Goal: Transaction & Acquisition: Purchase product/service

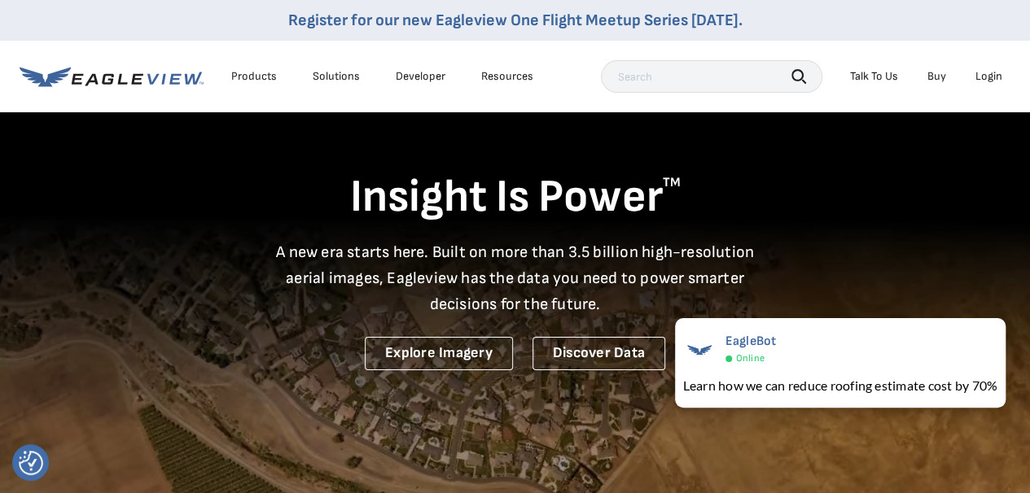
click at [259, 77] on div "Products" at bounding box center [254, 76] width 46 height 15
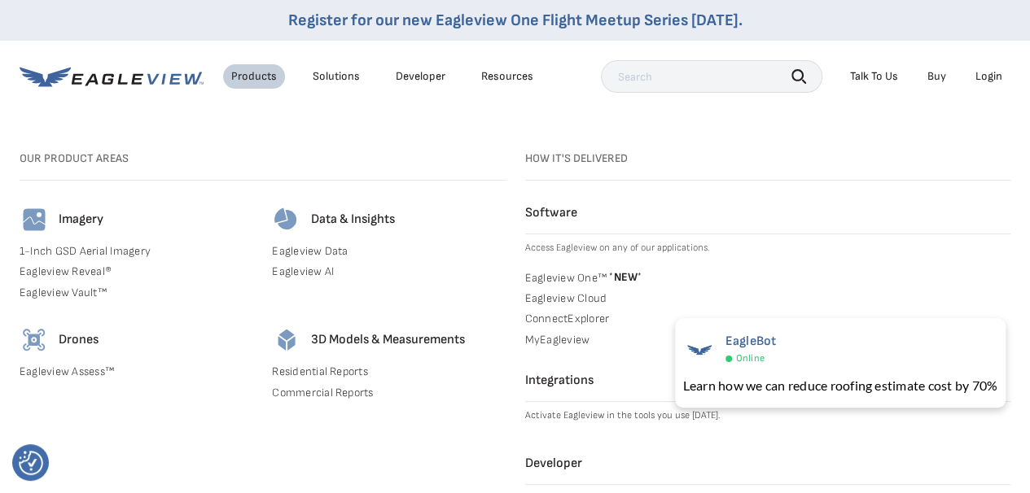
click at [544, 339] on link "MyEagleview" at bounding box center [768, 340] width 486 height 15
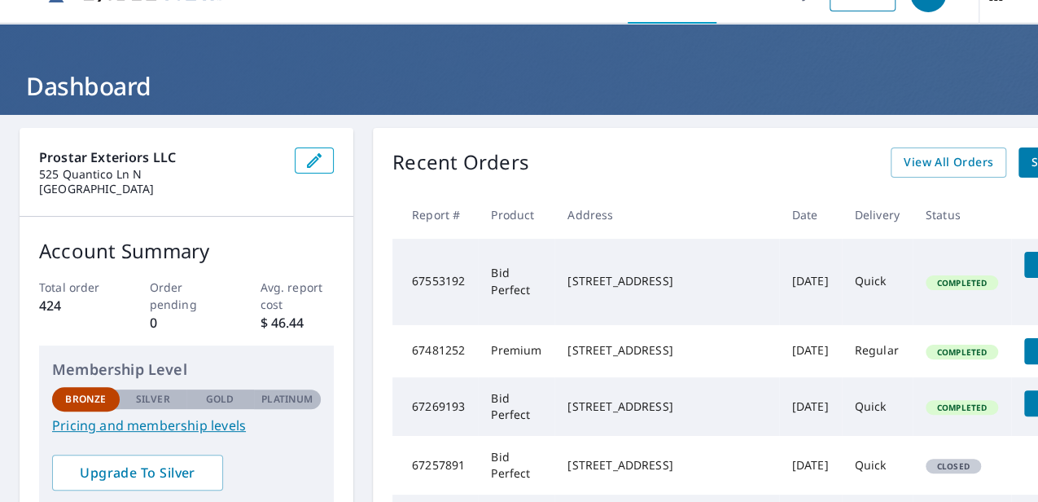
scroll to position [54, 0]
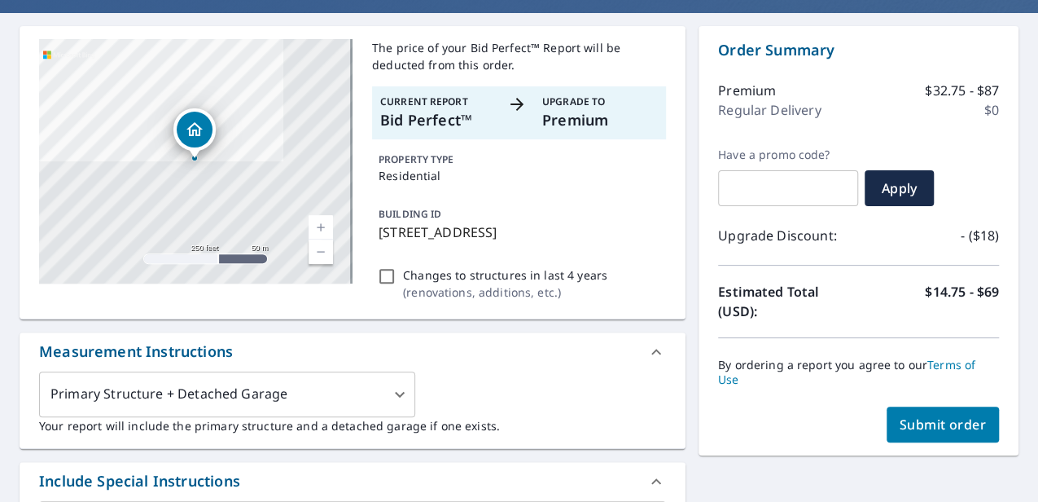
scroll to position [217, 0]
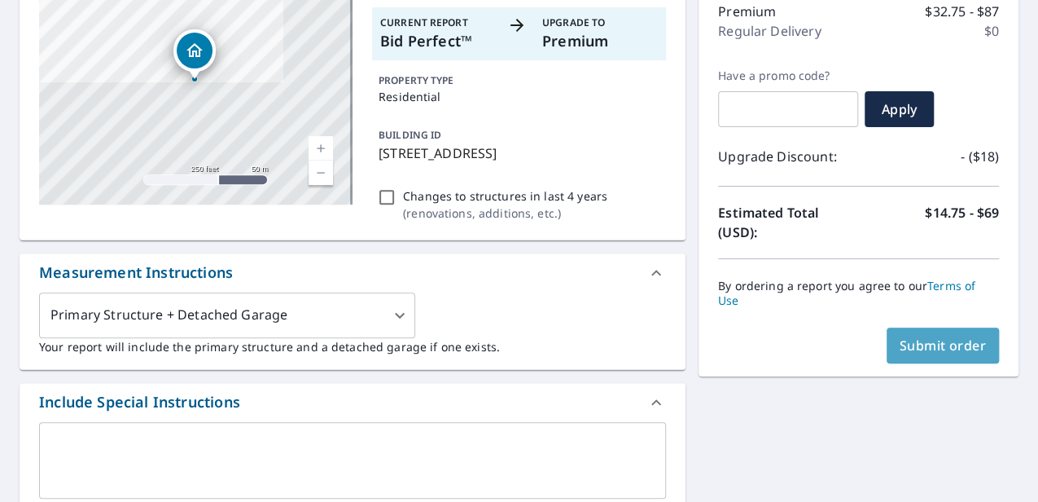
click at [903, 351] on span "Submit order" at bounding box center [943, 345] width 87 height 18
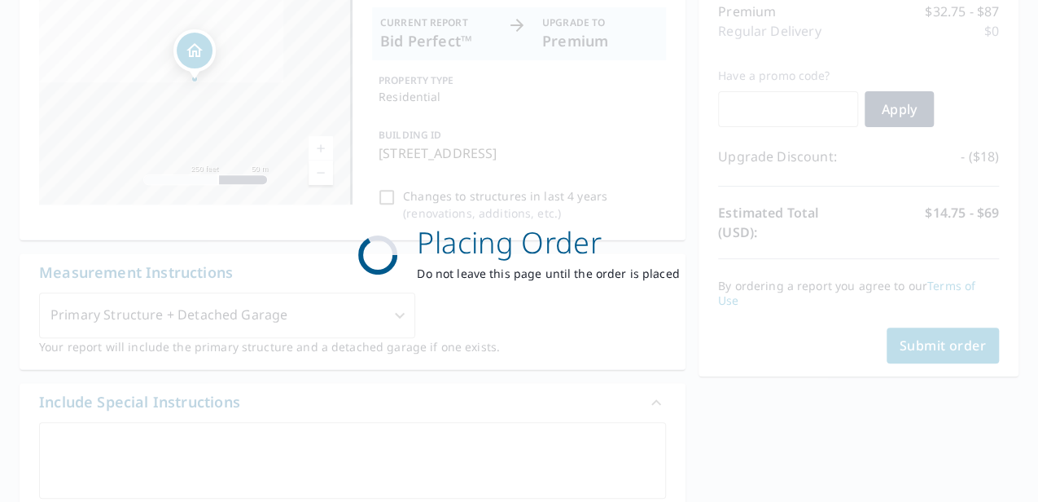
scroll to position [0, 0]
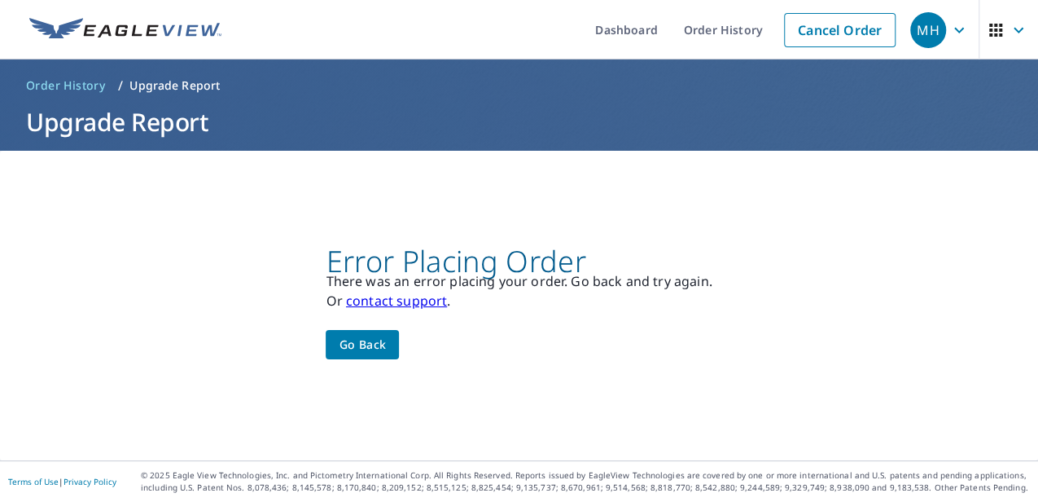
click at [351, 347] on span "Go back" at bounding box center [362, 345] width 47 height 20
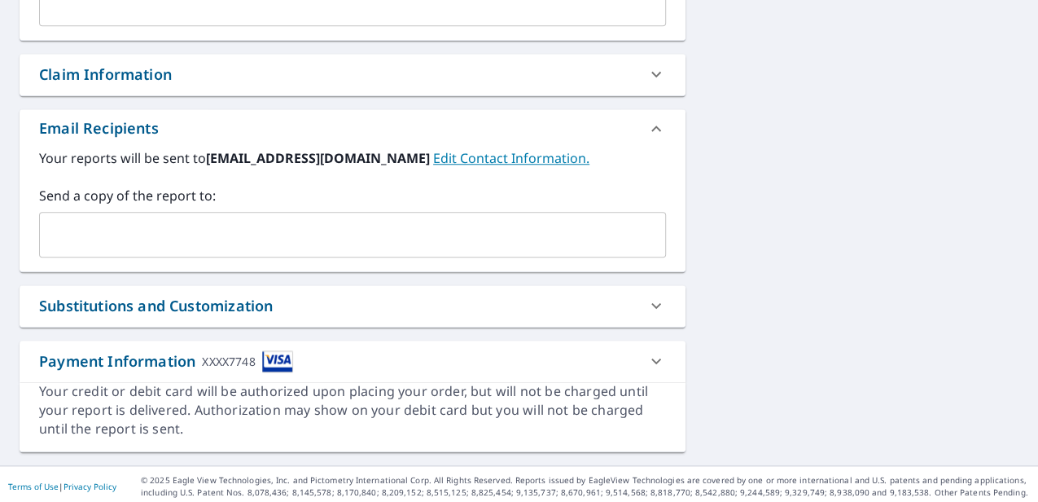
scroll to position [691, 0]
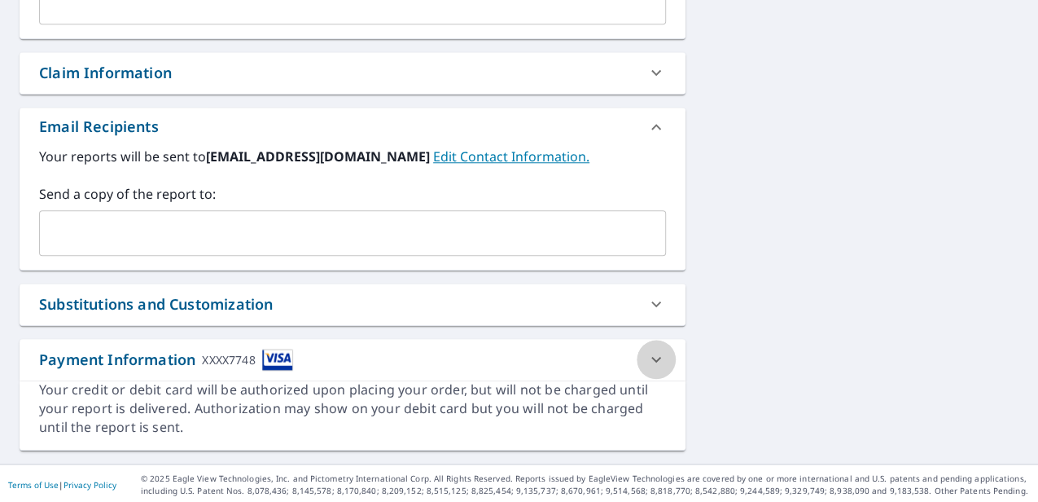
click at [652, 355] on icon at bounding box center [657, 359] width 20 height 20
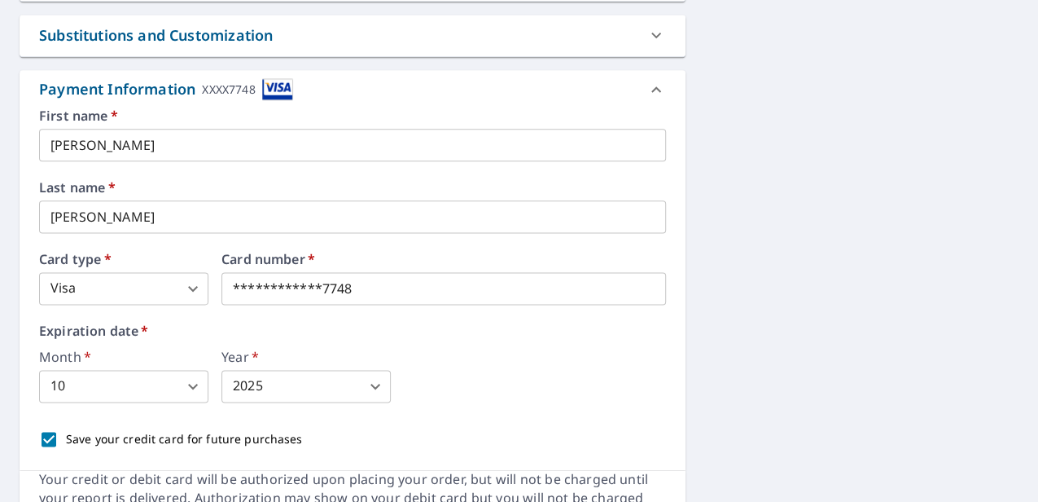
scroll to position [1016, 0]
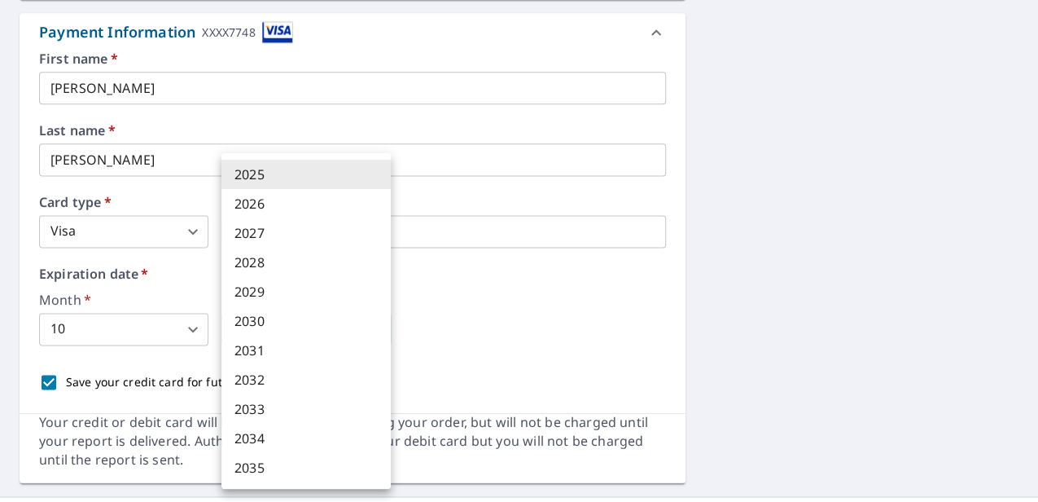
click at [376, 329] on body "MH MH Dashboard Order History Cancel Order MH Order History / Upgrade Report Up…" at bounding box center [519, 251] width 1038 height 502
click at [338, 322] on li "2030" at bounding box center [306, 320] width 169 height 29
type input "2030"
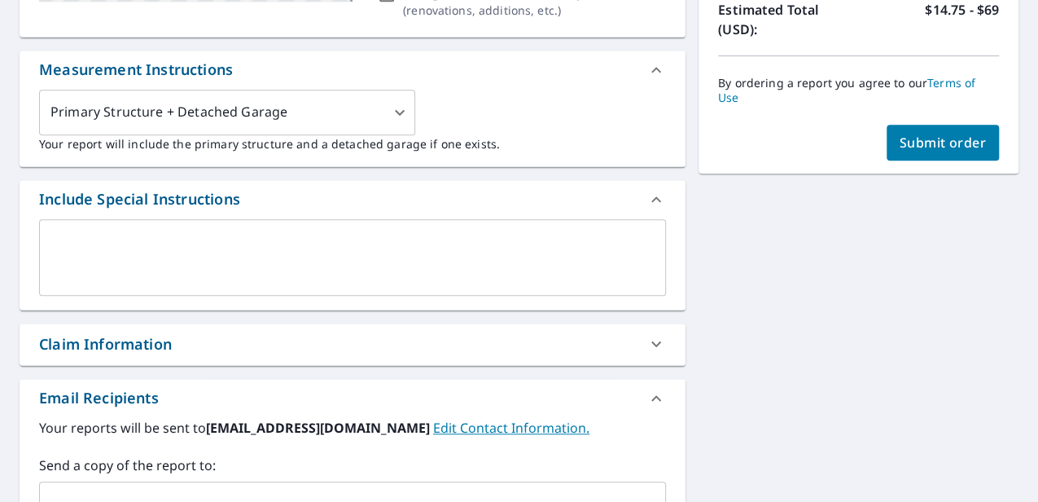
scroll to position [289, 0]
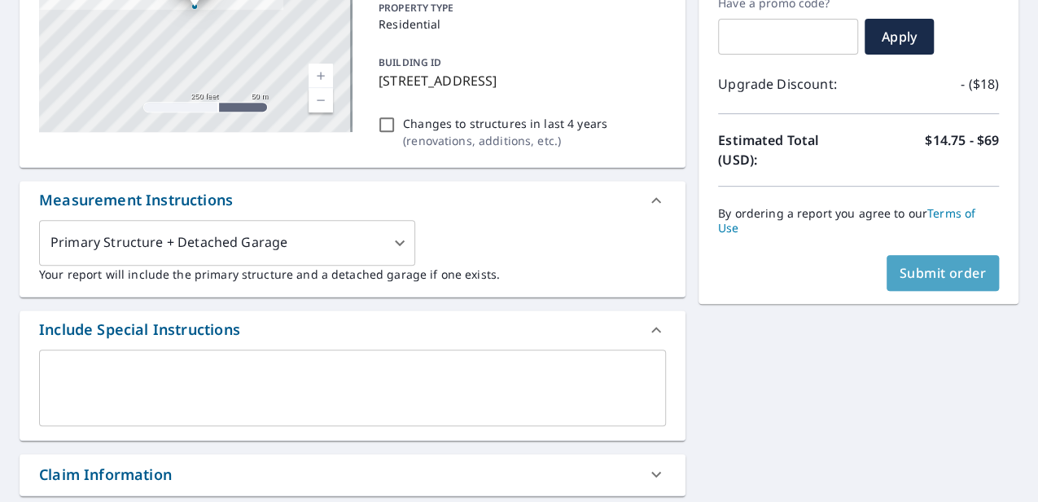
click at [946, 279] on span "Submit order" at bounding box center [943, 273] width 87 height 18
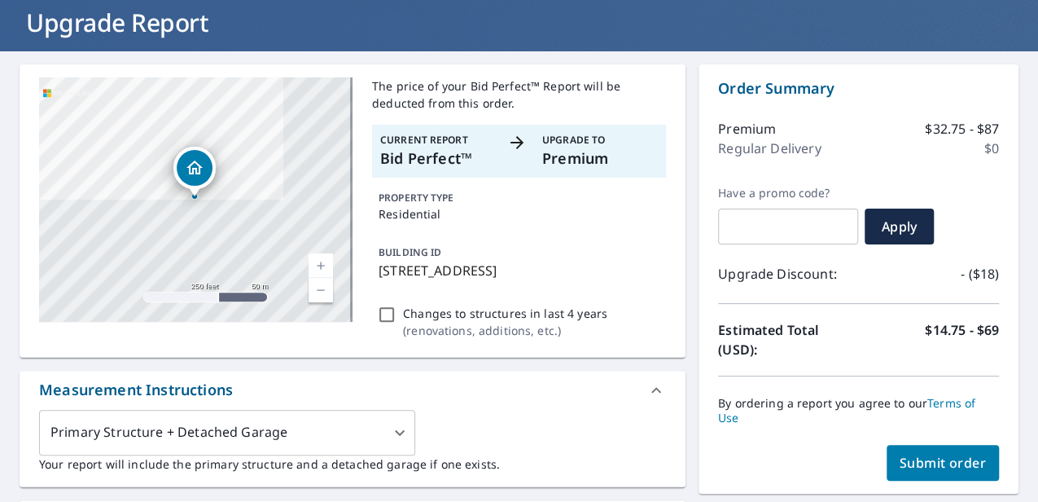
scroll to position [72, 0]
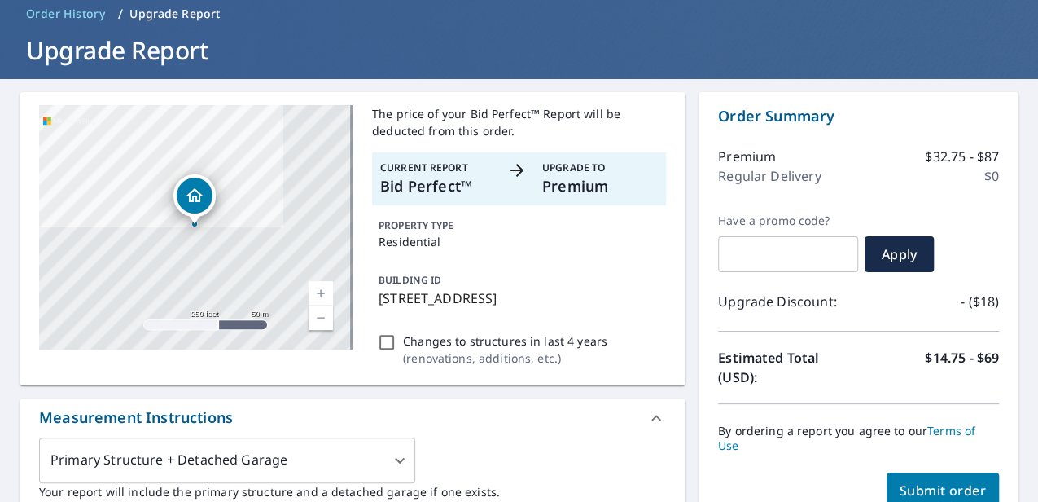
click at [915, 486] on span "Submit order" at bounding box center [943, 490] width 87 height 18
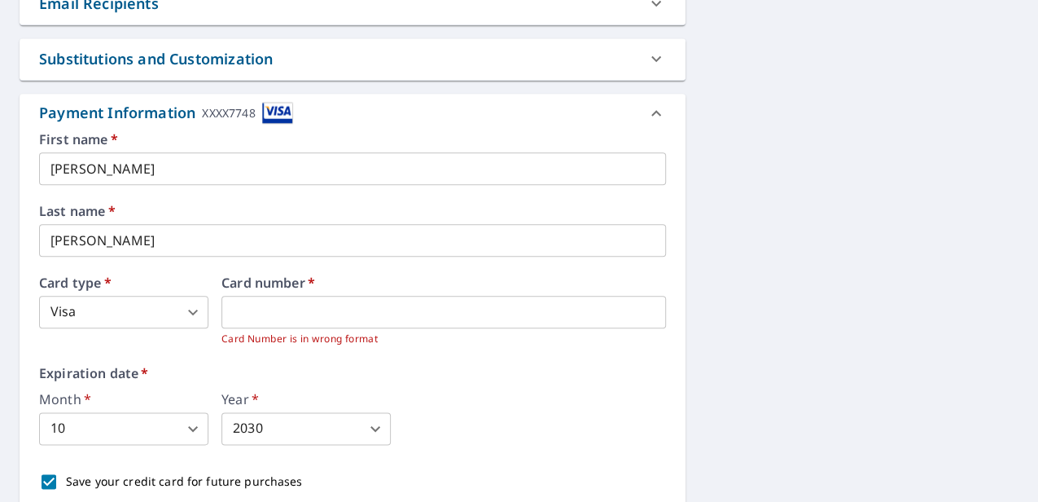
scroll to position [923, 0]
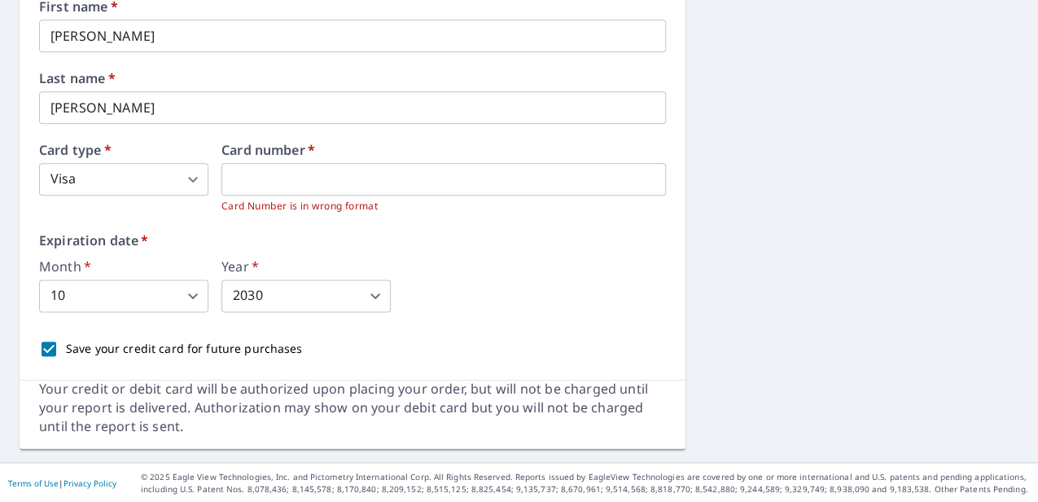
click at [630, 311] on div "First name   * [PERSON_NAME] ​ Last name   * [PERSON_NAME] ​ Card type   * Visa…" at bounding box center [352, 183] width 627 height 366
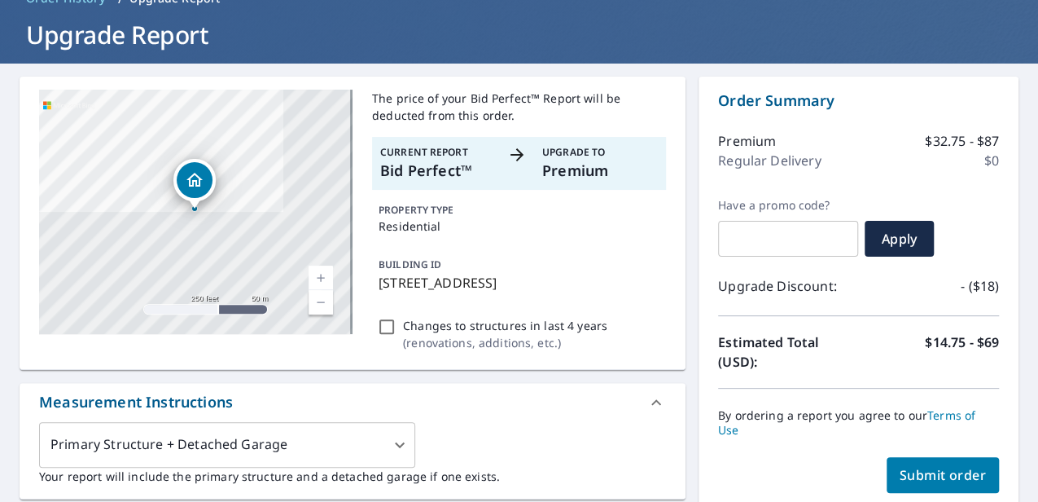
scroll to position [79, 0]
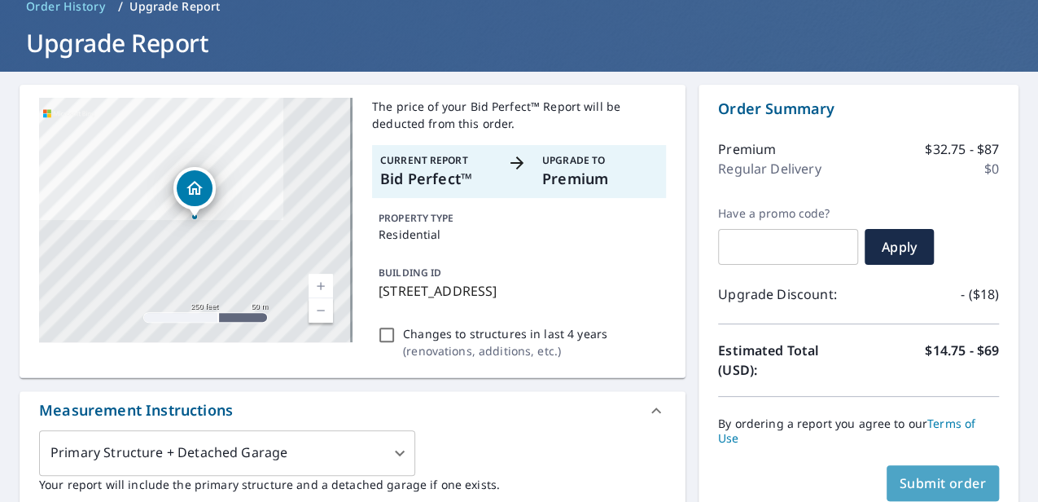
click at [916, 480] on span "Submit order" at bounding box center [943, 483] width 87 height 18
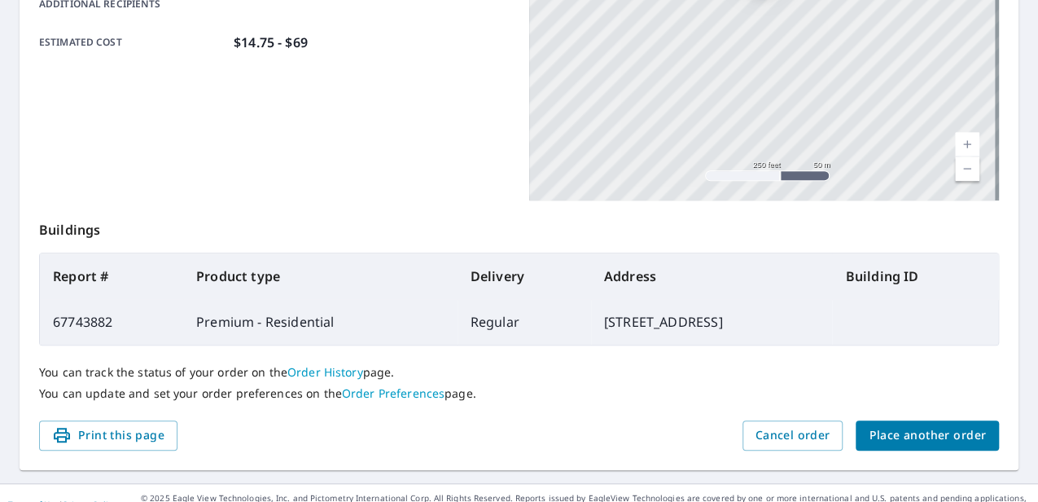
scroll to position [455, 0]
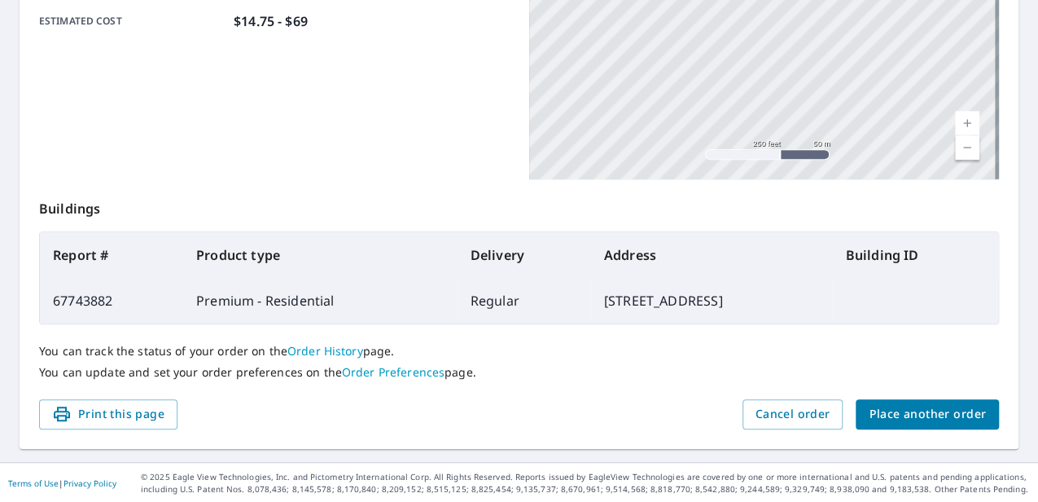
click at [915, 415] on span "Place another order" at bounding box center [927, 414] width 117 height 20
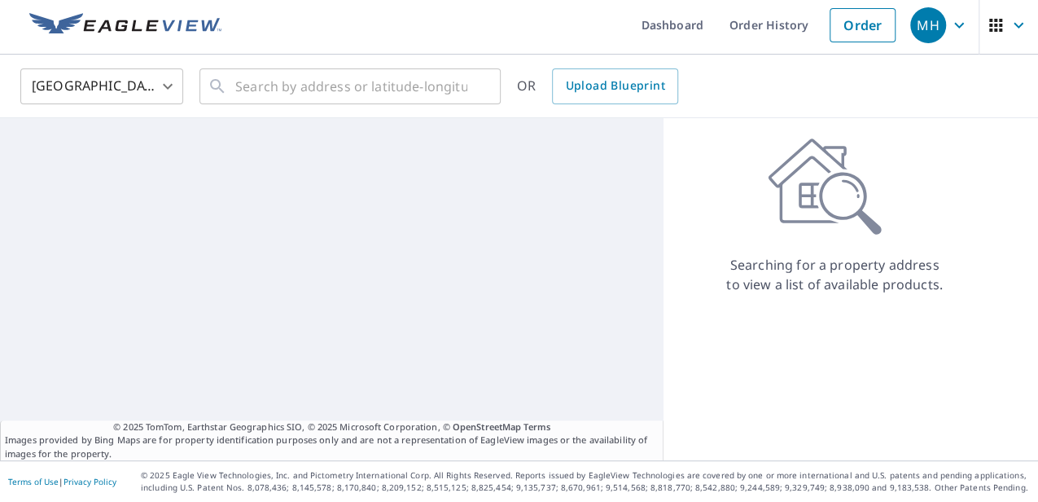
scroll to position [5, 0]
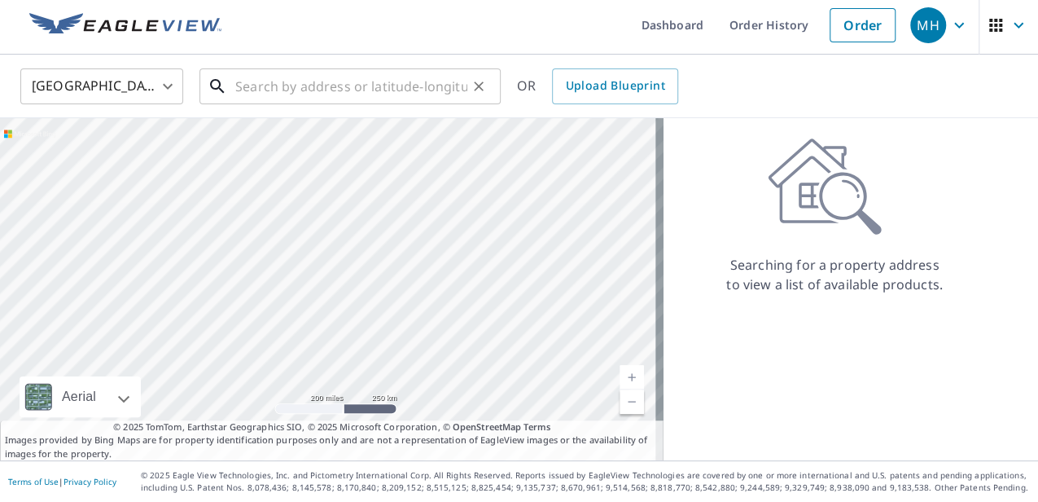
click at [259, 86] on input "text" at bounding box center [351, 87] width 232 height 46
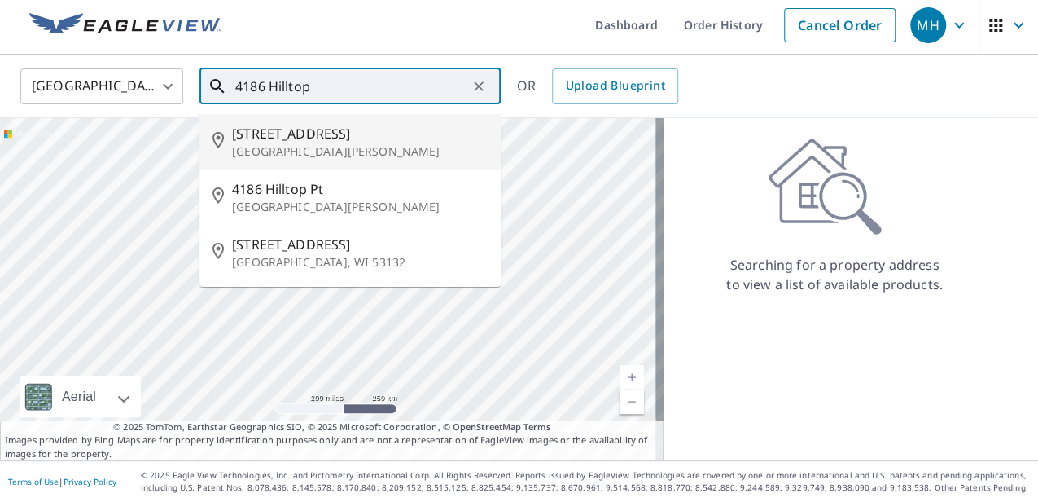
click at [320, 138] on span "[STREET_ADDRESS]" at bounding box center [360, 134] width 256 height 20
type input "[STREET_ADDRESS][PERSON_NAME]"
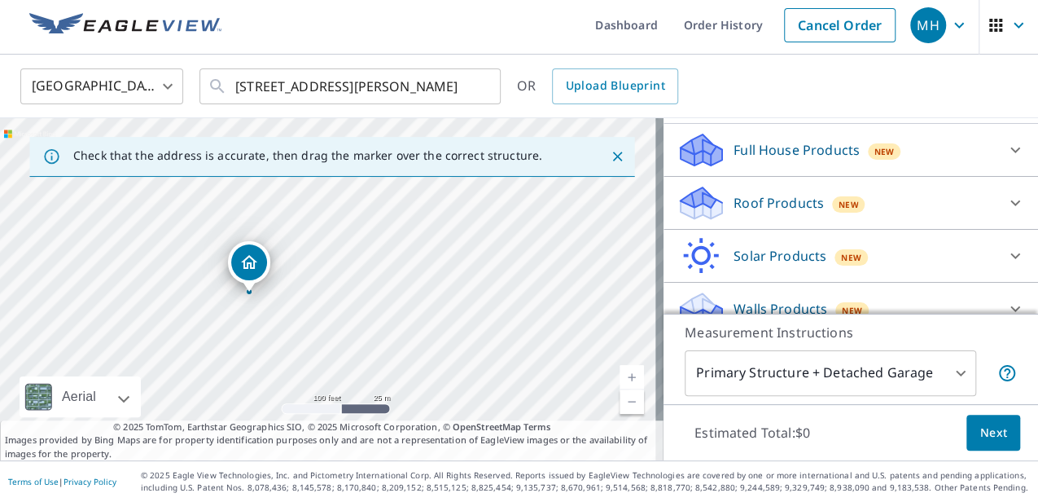
scroll to position [183, 0]
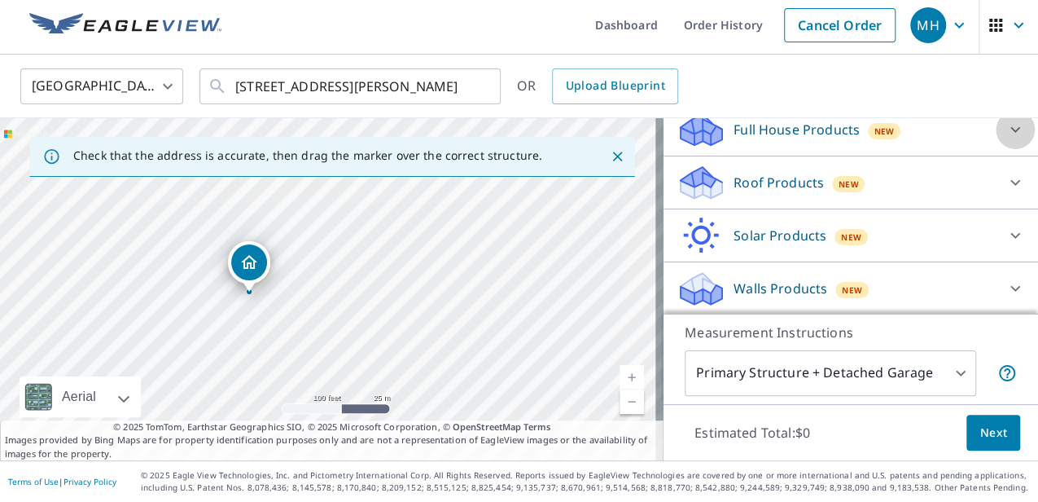
click at [1006, 134] on icon at bounding box center [1016, 130] width 20 height 20
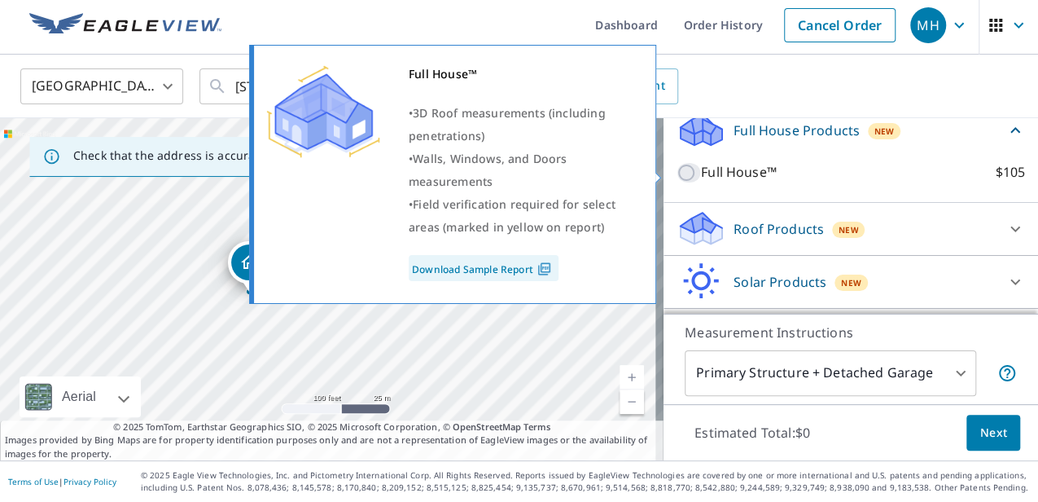
click at [677, 172] on input "Full House™ $105" at bounding box center [689, 173] width 24 height 20
checkbox input "true"
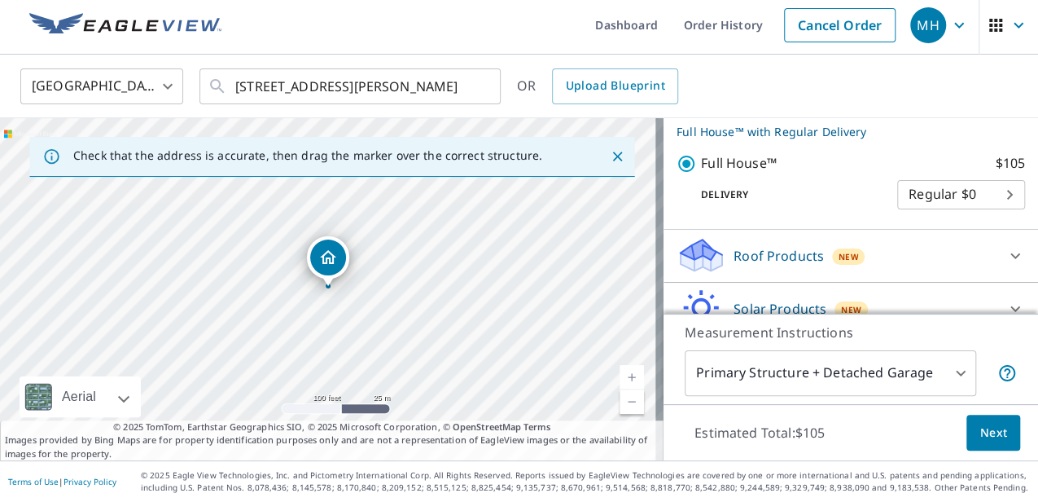
scroll to position [290, 0]
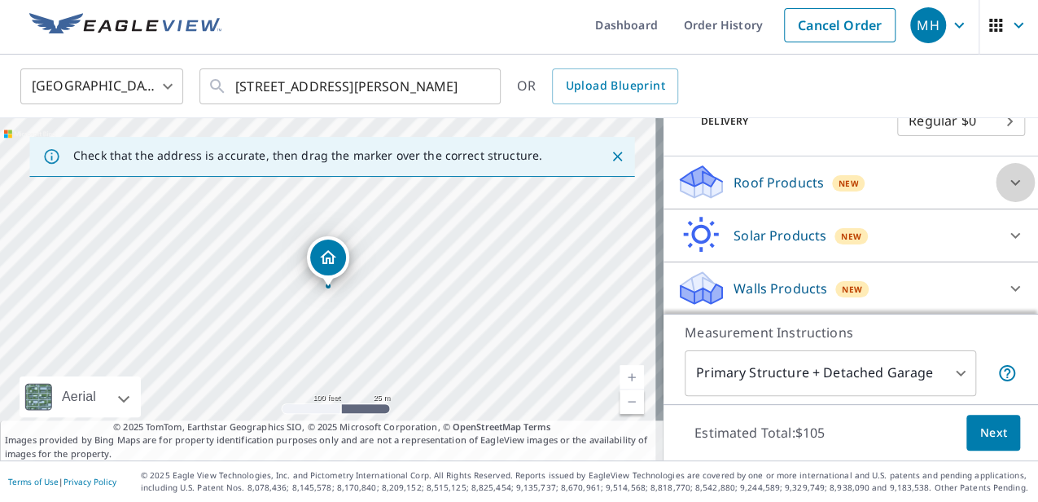
click at [1006, 187] on icon at bounding box center [1016, 183] width 20 height 20
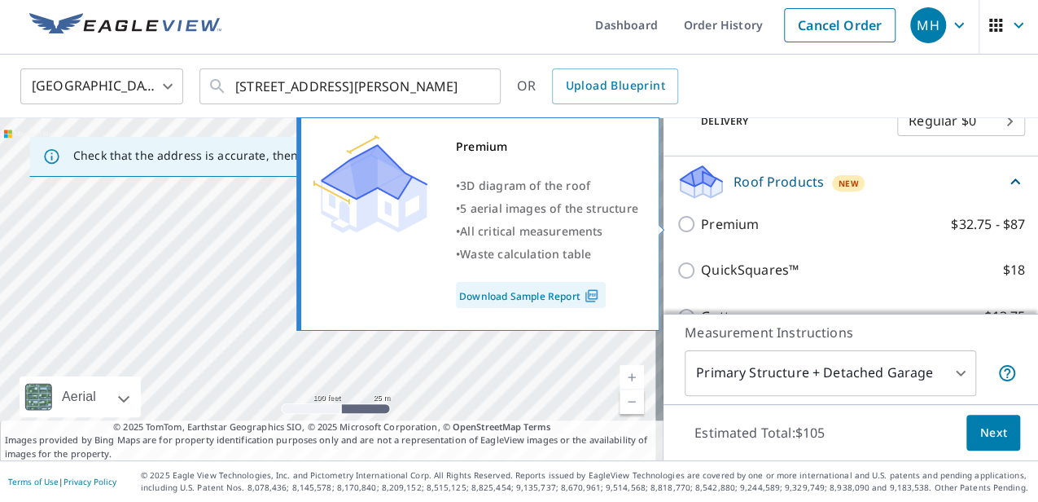
click at [679, 225] on input "Premium $32.75 - $87" at bounding box center [689, 224] width 24 height 20
checkbox input "true"
checkbox input "false"
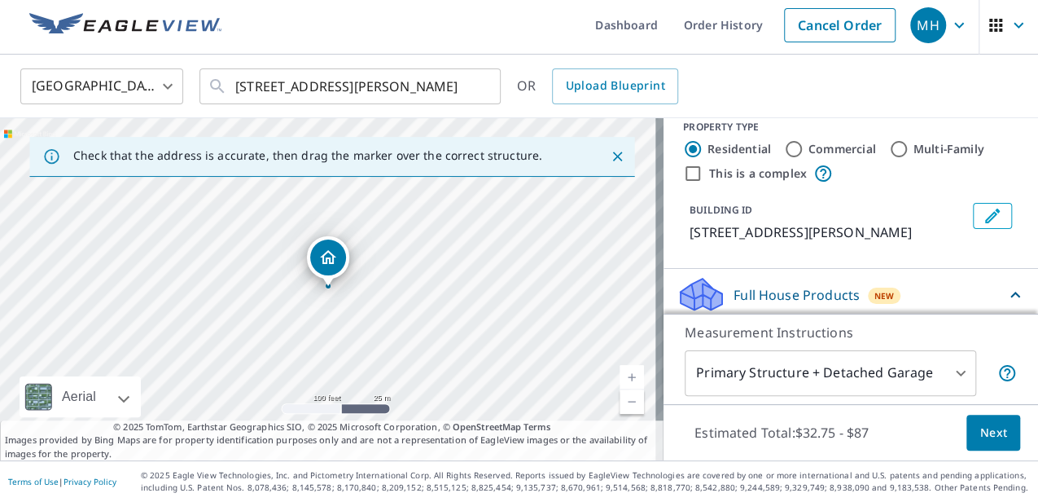
scroll to position [0, 0]
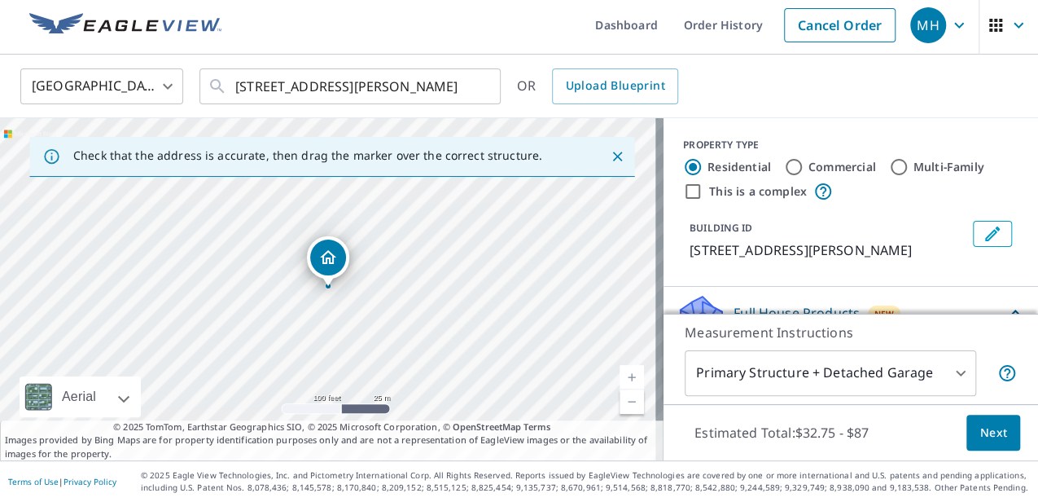
click at [891, 168] on input "Multi-Family" at bounding box center [899, 167] width 20 height 20
radio input "true"
type input "2"
click at [685, 192] on input "This is a complex" at bounding box center [693, 192] width 20 height 20
checkbox input "true"
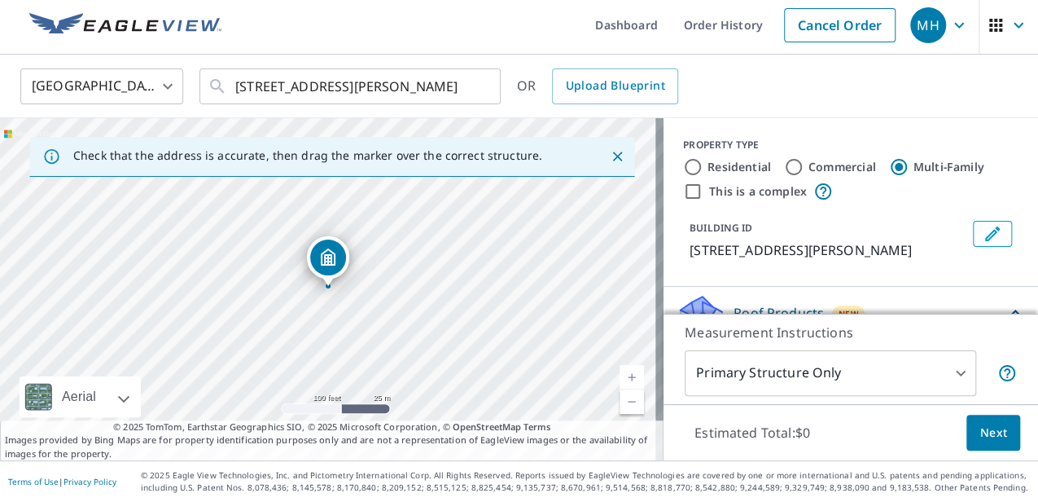
radio input "true"
type input "4"
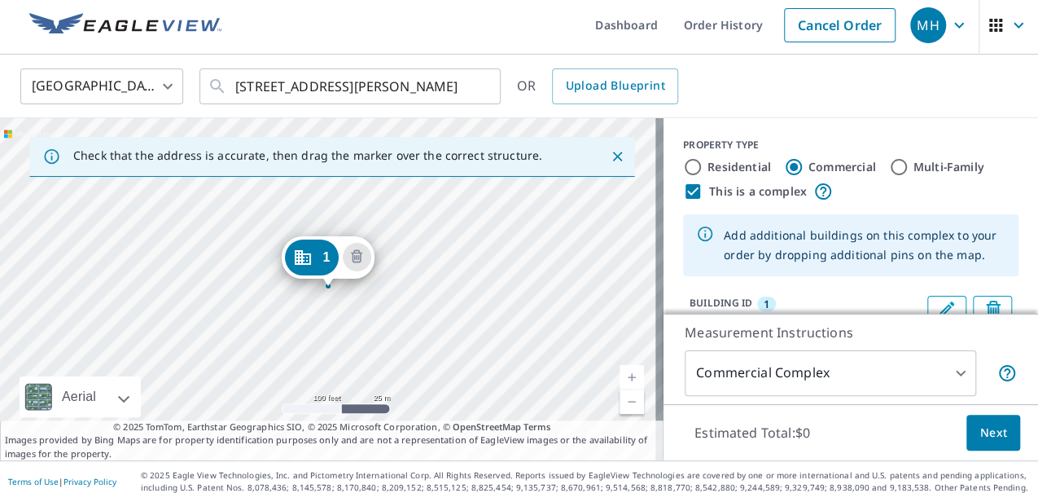
click at [687, 191] on input "This is a complex" at bounding box center [693, 192] width 20 height 20
checkbox input "false"
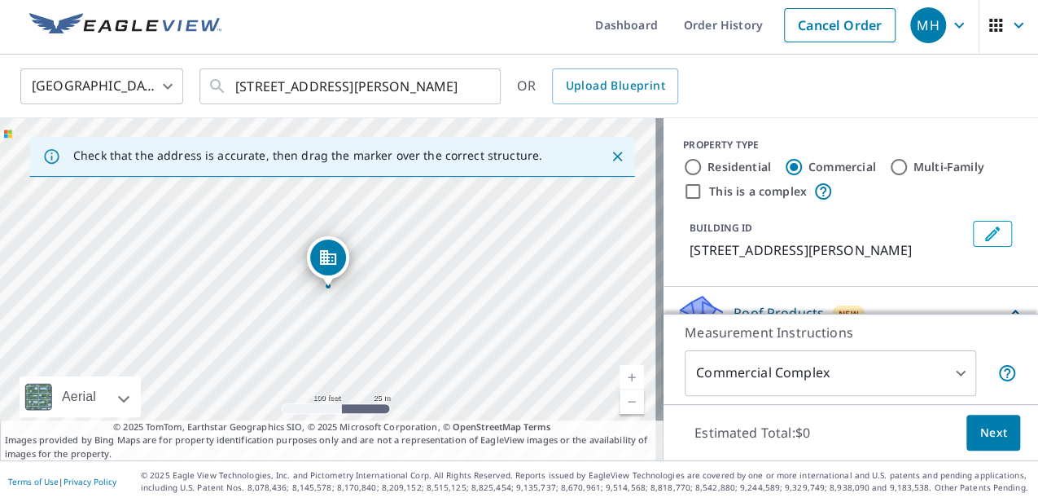
click at [893, 167] on input "Multi-Family" at bounding box center [899, 167] width 20 height 20
radio input "true"
type input "2"
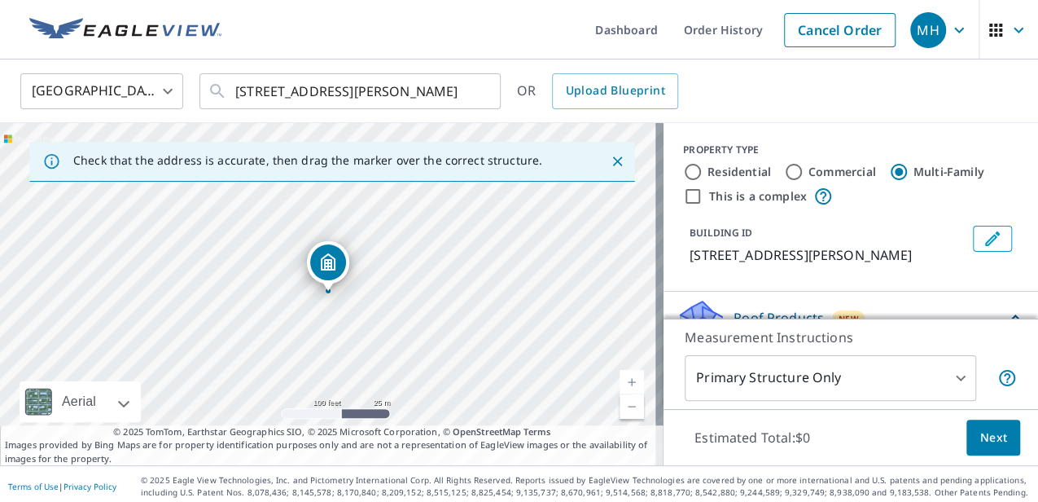
click at [973, 277] on div "PROPERTY TYPE Residential Commercial Multi-Family This is a complex BUILDING ID…" at bounding box center [851, 207] width 375 height 169
click at [994, 436] on span "Next" at bounding box center [994, 438] width 28 height 20
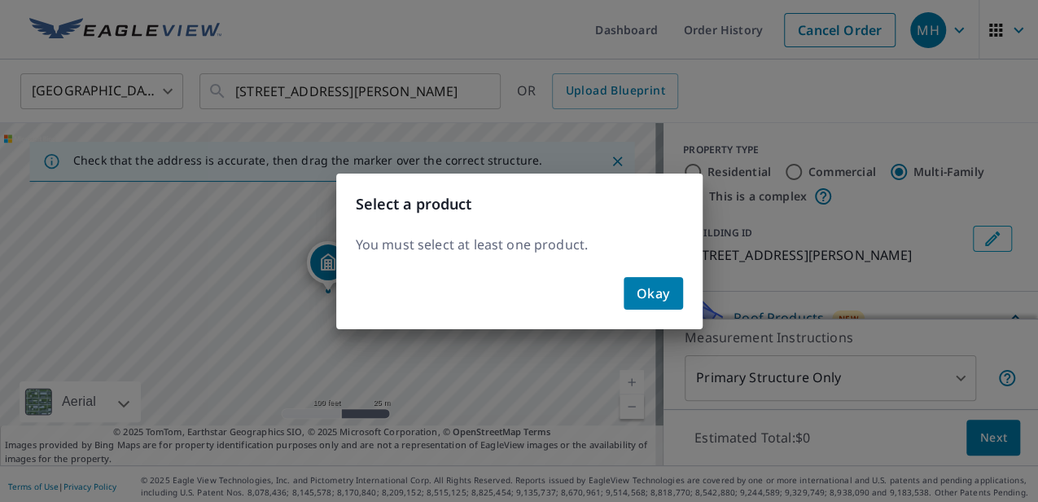
click at [665, 290] on span "Okay" at bounding box center [653, 293] width 33 height 23
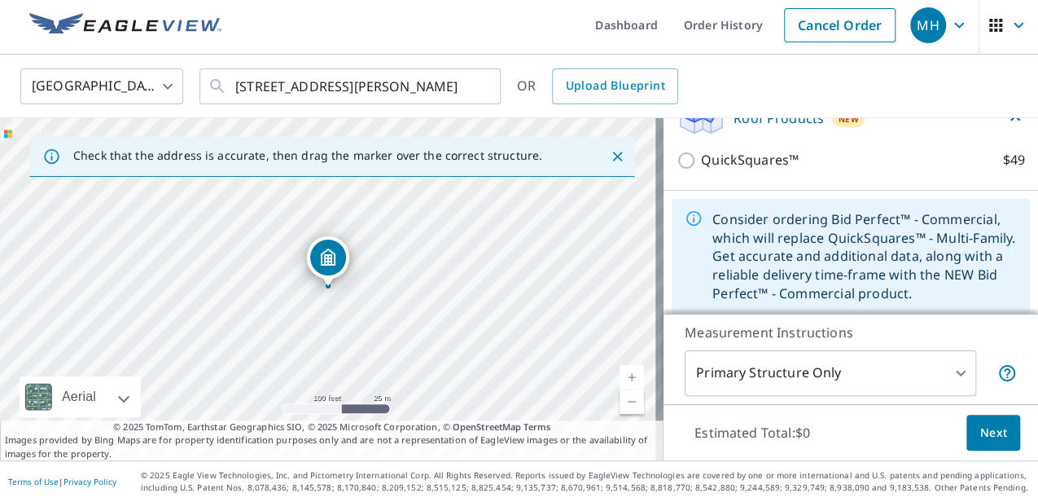
scroll to position [203, 0]
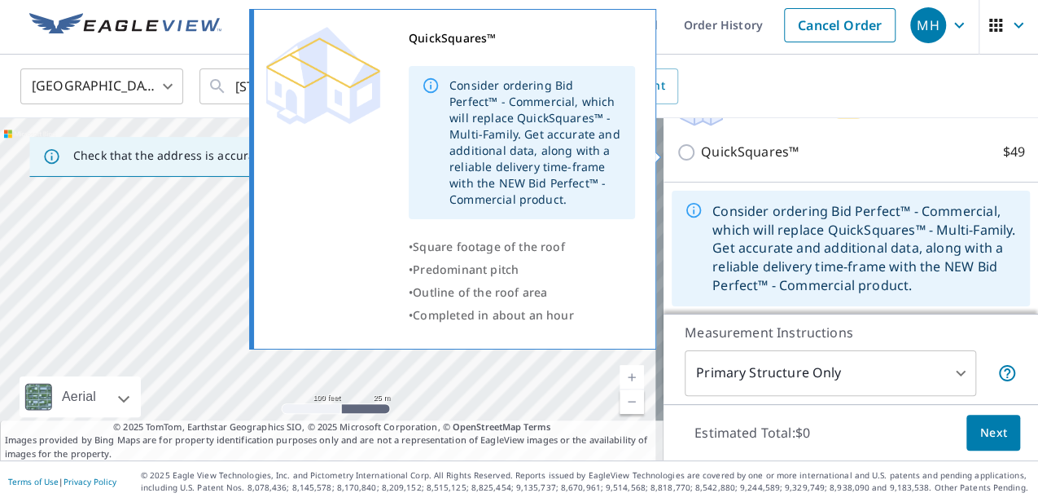
click at [682, 151] on input "QuickSquares™ $49" at bounding box center [689, 153] width 24 height 20
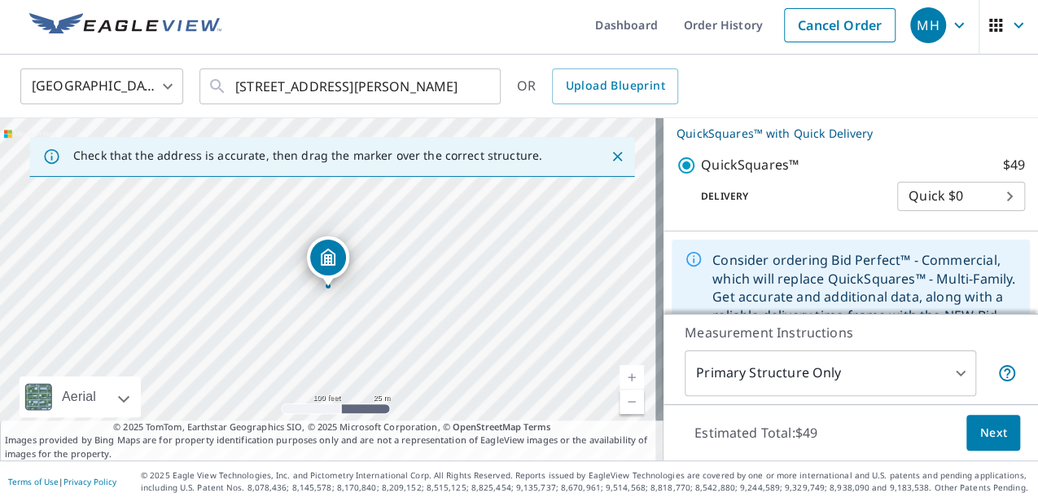
scroll to position [156, 0]
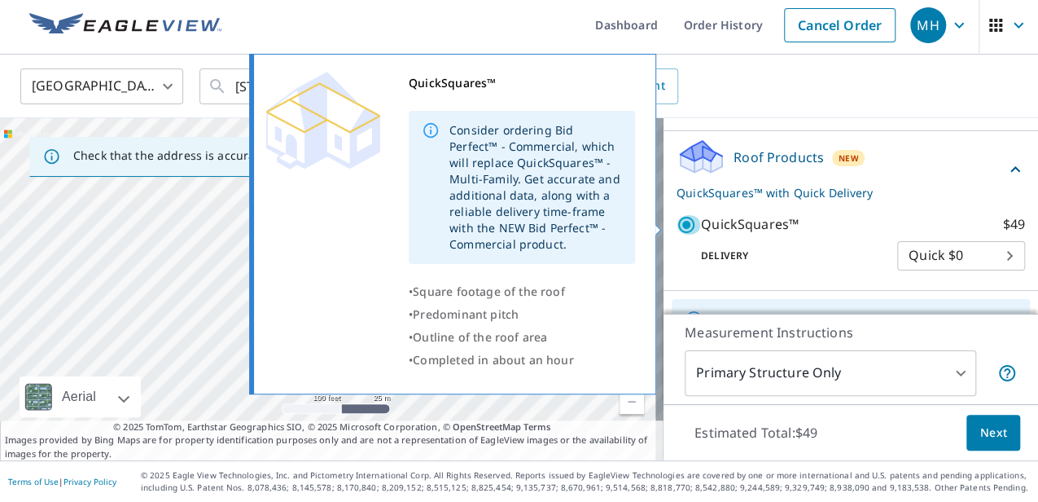
click at [677, 219] on input "QuickSquares™ $49" at bounding box center [689, 225] width 24 height 20
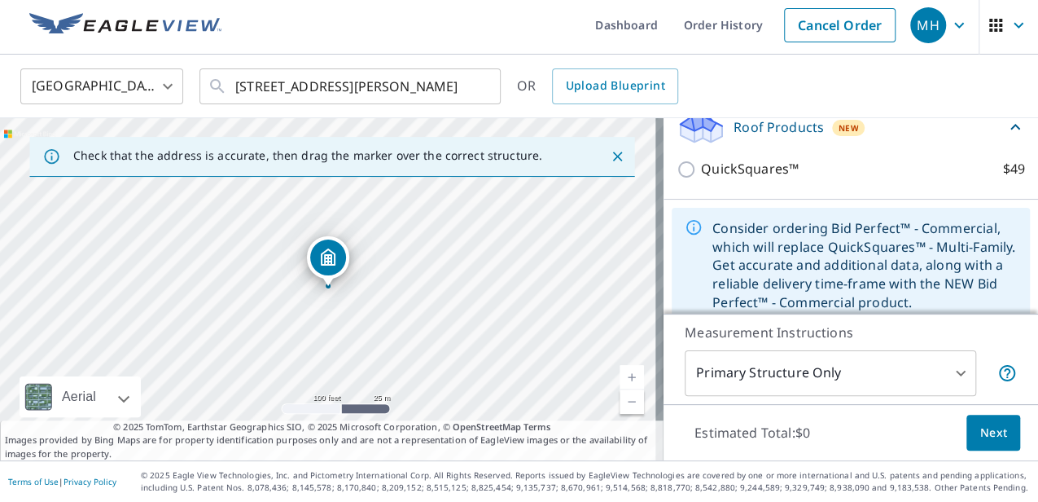
scroll to position [203, 0]
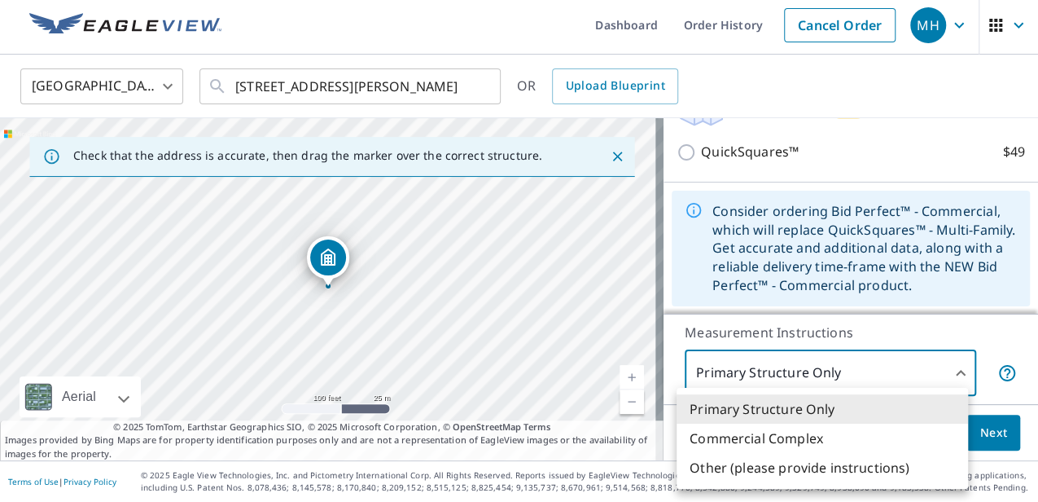
click at [950, 370] on body "MH MH Dashboard Order History Cancel Order MH United States [GEOGRAPHIC_DATA] ​…" at bounding box center [519, 251] width 1038 height 502
click at [950, 370] on div at bounding box center [519, 251] width 1038 height 502
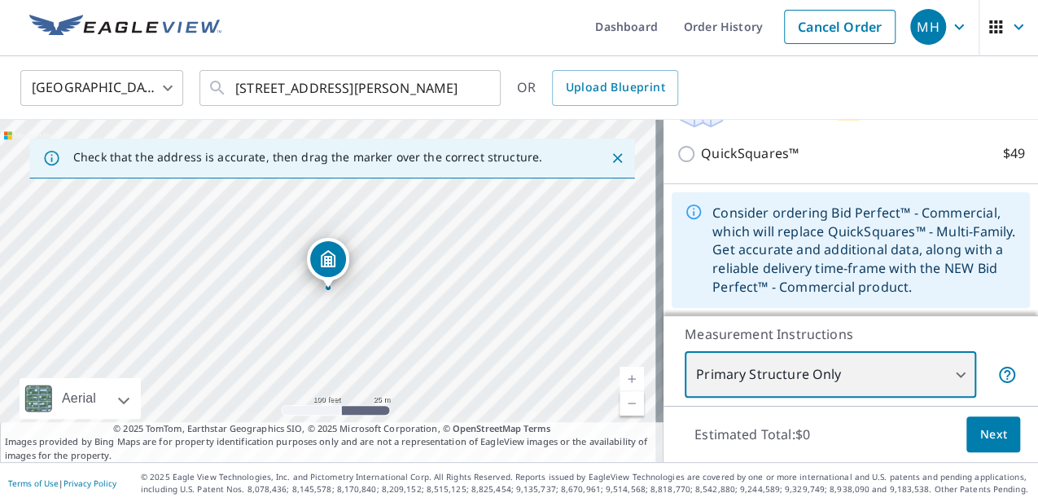
scroll to position [5, 0]
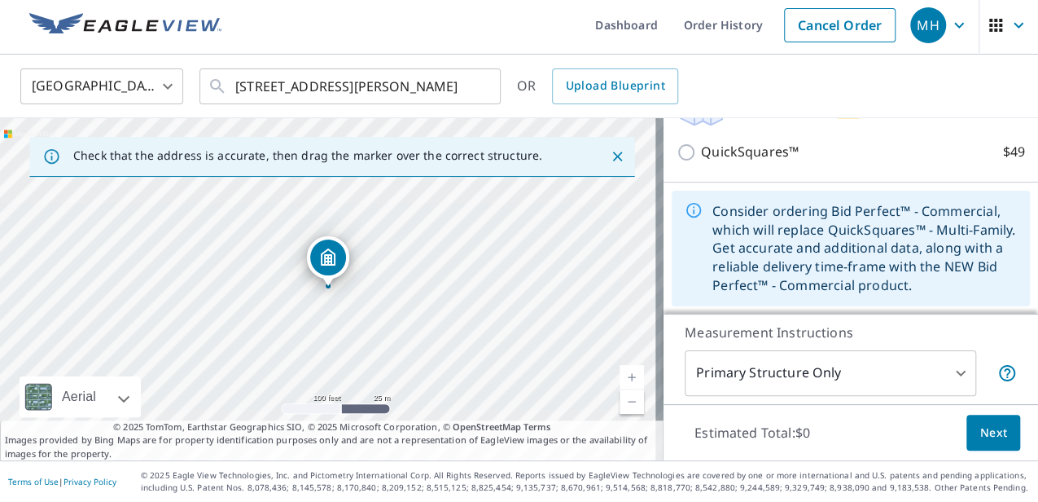
click at [835, 264] on div "Consider ordering Bid Perfect™ - Commercial, which will replace QuickSquares™ -…" at bounding box center [865, 248] width 305 height 106
click at [306, 229] on div "[STREET_ADDRESS][PERSON_NAME]" at bounding box center [332, 289] width 664 height 342
drag, startPoint x: 325, startPoint y: 257, endPoint x: 303, endPoint y: 213, distance: 49.2
click at [980, 433] on span "Next" at bounding box center [994, 433] width 28 height 20
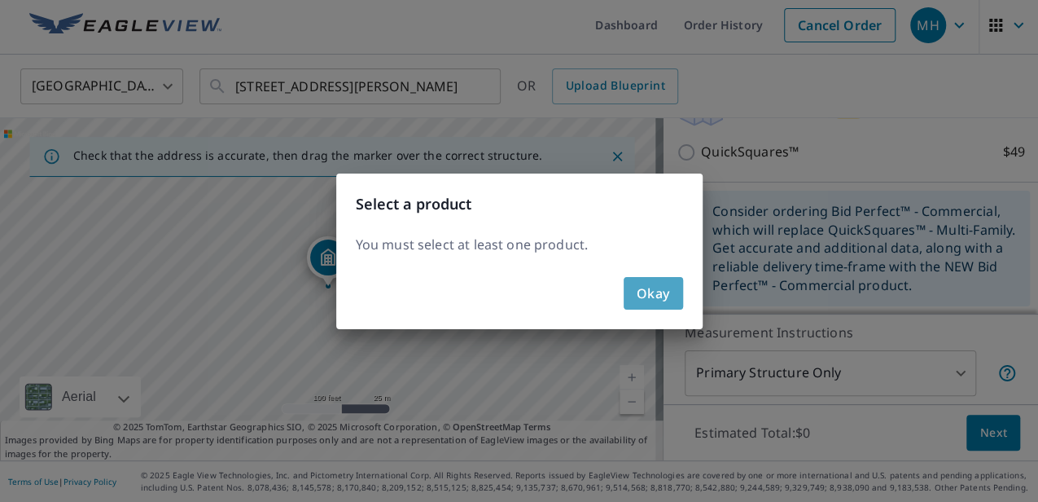
click at [666, 296] on span "Okay" at bounding box center [653, 293] width 33 height 23
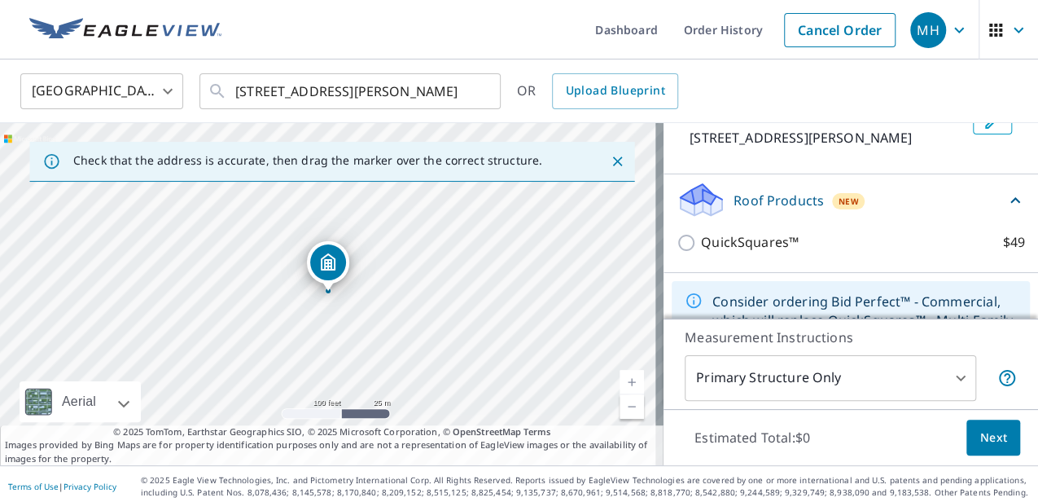
scroll to position [163, 0]
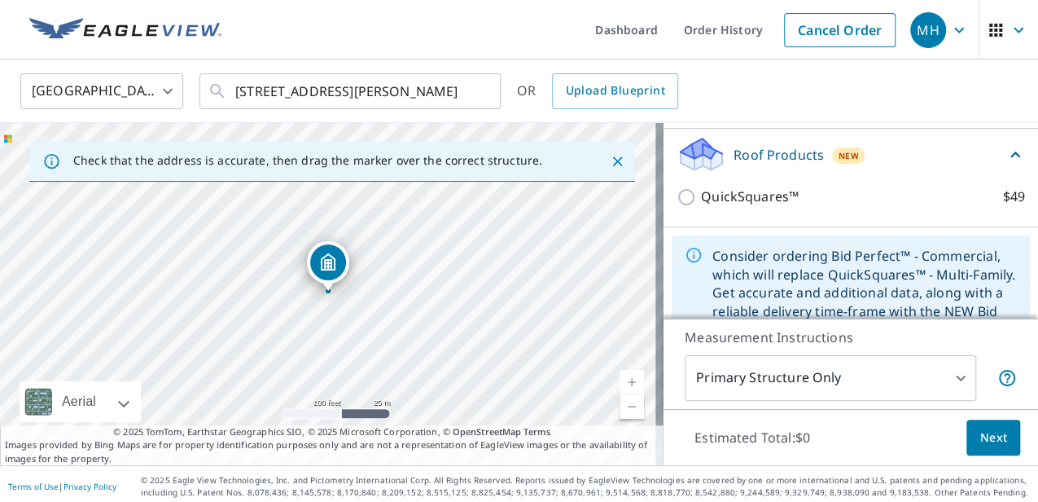
click at [802, 155] on p "Roof Products" at bounding box center [779, 155] width 90 height 20
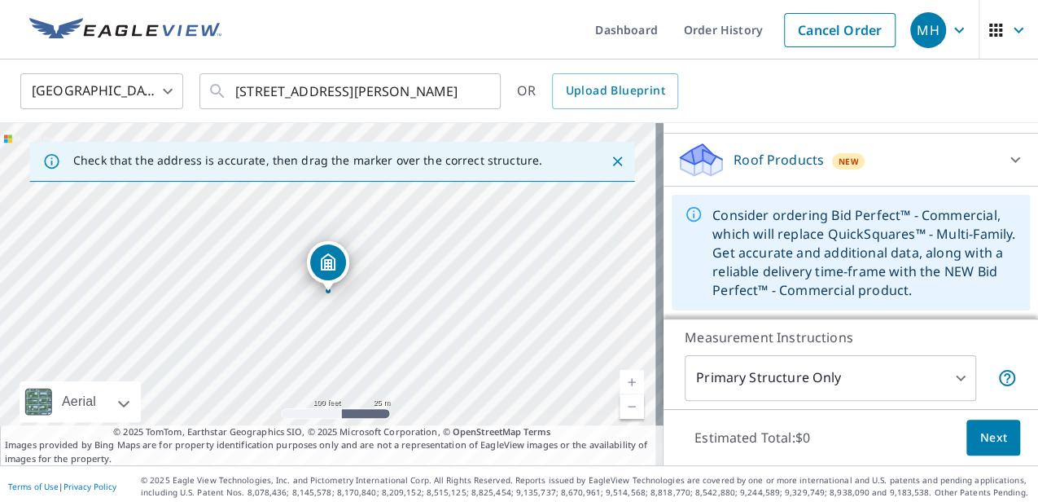
scroll to position [158, 0]
click at [806, 242] on div "Consider ordering Bid Perfect™ - Commercial, which will replace QuickSquares™ -…" at bounding box center [865, 253] width 305 height 106
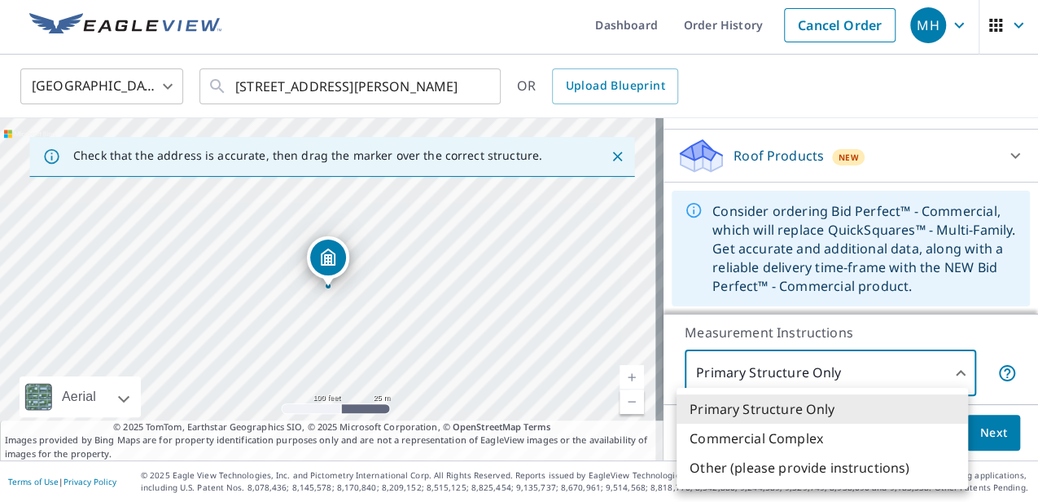
click at [954, 376] on body "MH MH Dashboard Order History Cancel Order MH United States [GEOGRAPHIC_DATA] ​…" at bounding box center [519, 251] width 1038 height 502
click at [953, 376] on div at bounding box center [519, 251] width 1038 height 502
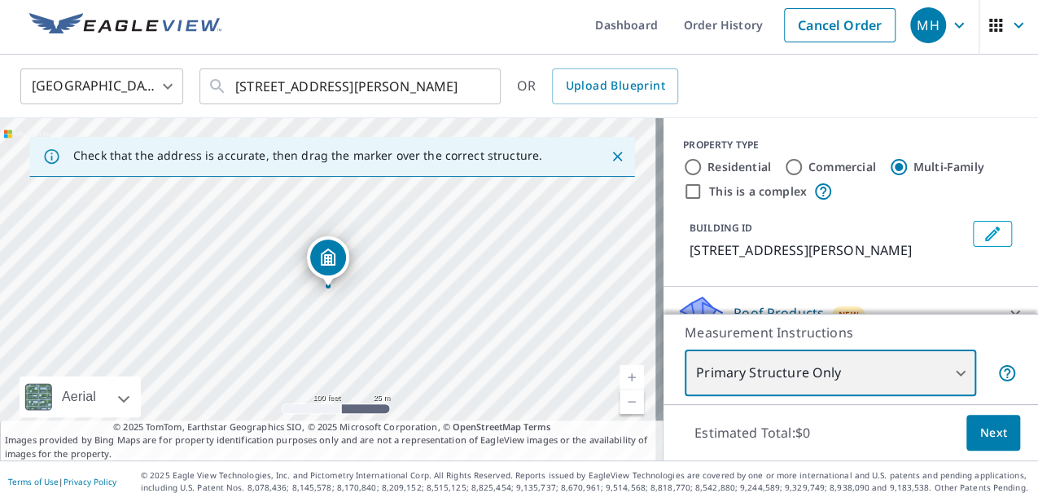
scroll to position [157, 0]
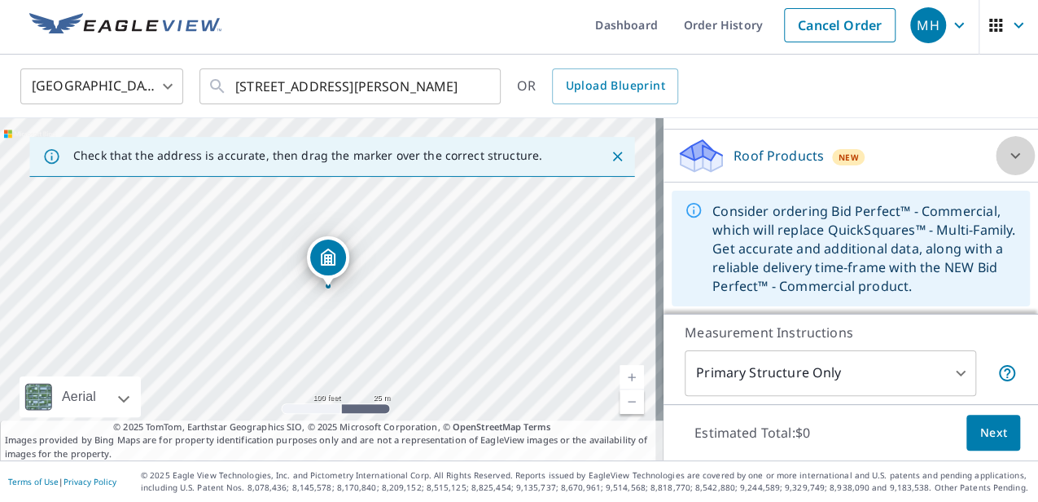
click at [1006, 158] on icon at bounding box center [1016, 156] width 20 height 20
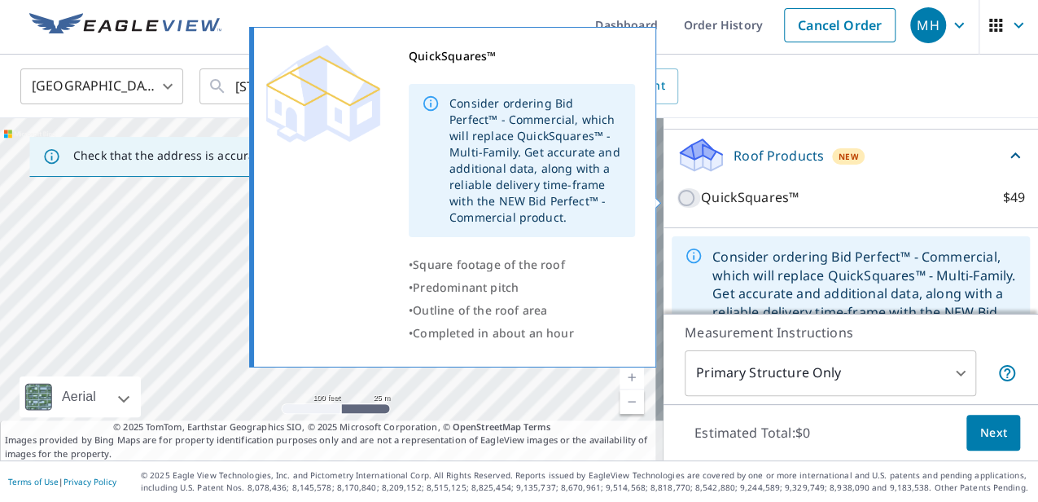
click at [677, 199] on input "QuickSquares™ $49" at bounding box center [689, 198] width 24 height 20
checkbox input "true"
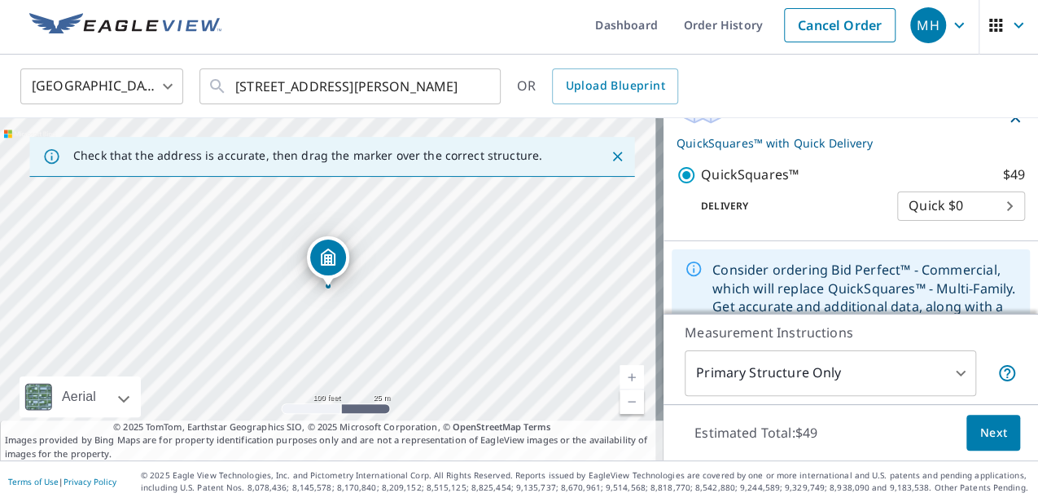
scroll to position [264, 0]
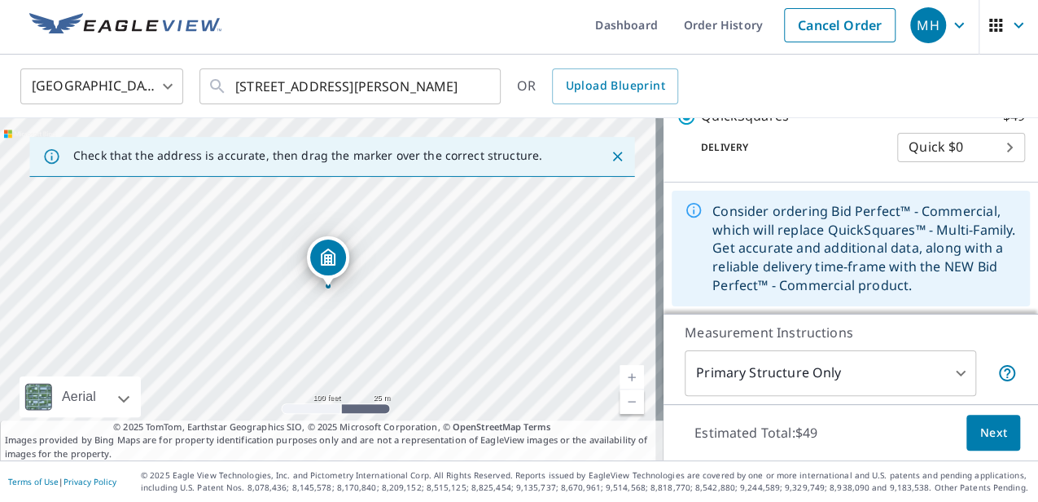
click at [994, 145] on body "MH MH Dashboard Order History Cancel Order MH United States [GEOGRAPHIC_DATA] ​…" at bounding box center [519, 251] width 1038 height 502
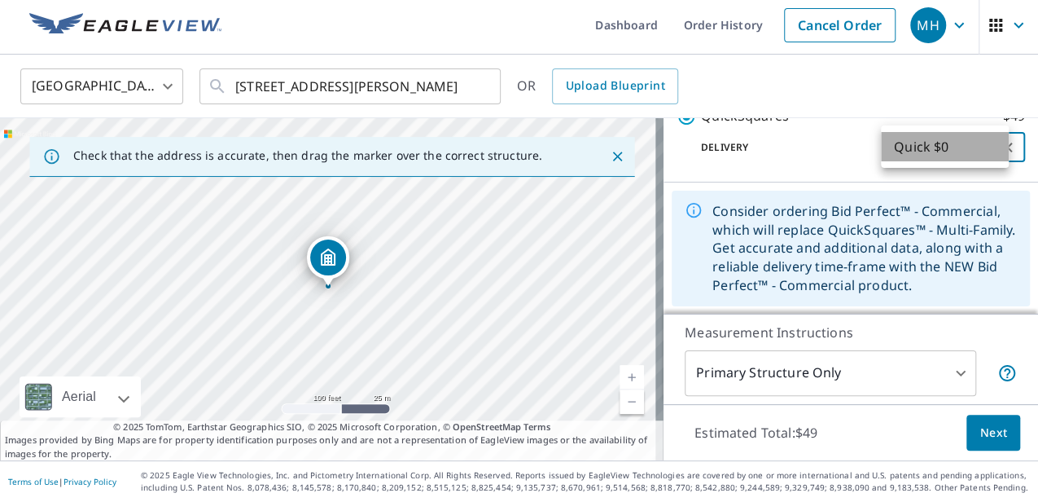
click at [994, 146] on li "Quick $0" at bounding box center [945, 146] width 128 height 29
click at [987, 431] on span "Next" at bounding box center [994, 433] width 28 height 20
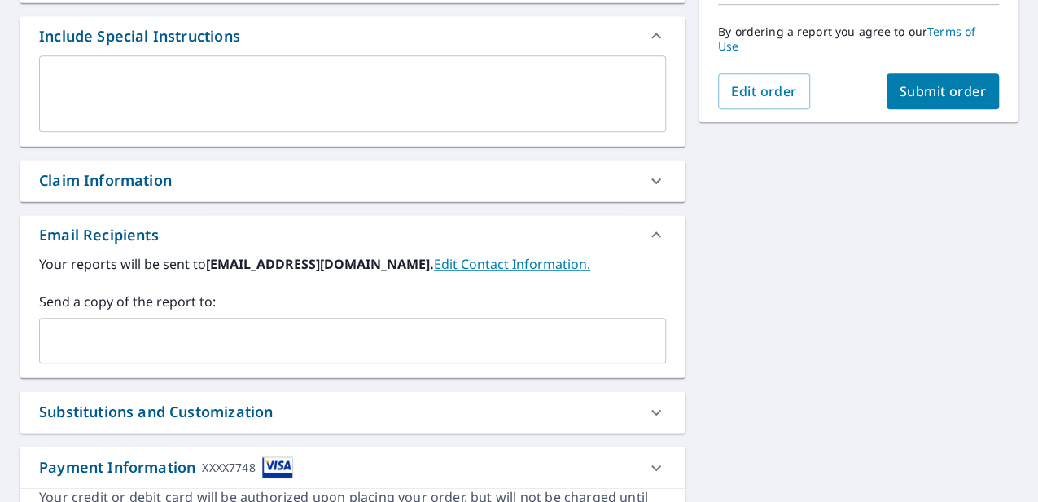
scroll to position [540, 0]
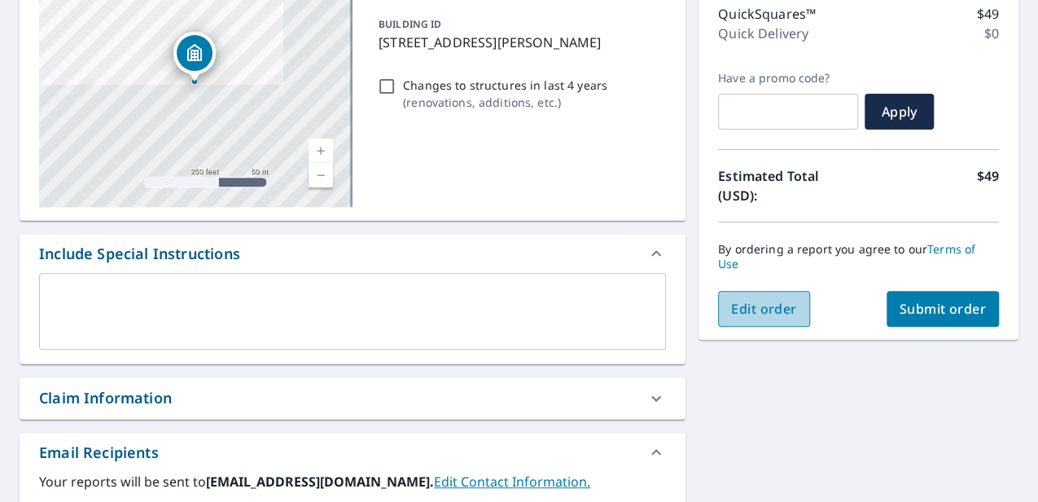
click at [774, 306] on span "Edit order" at bounding box center [764, 309] width 66 height 18
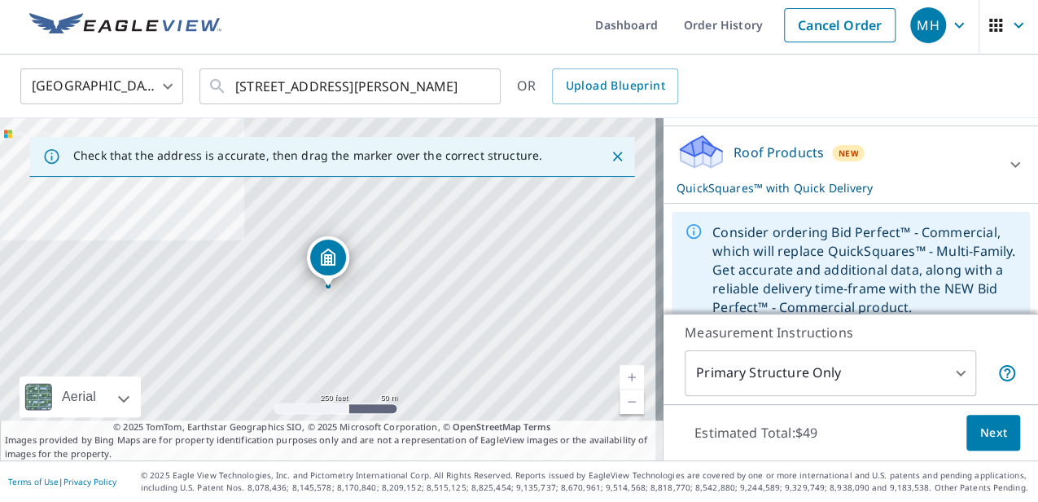
scroll to position [163, 0]
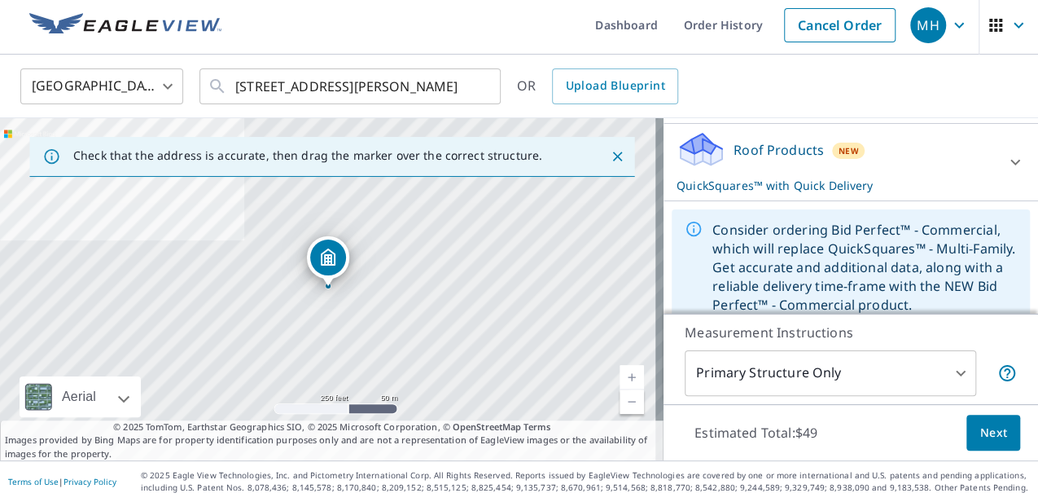
click at [792, 151] on p "Roof Products" at bounding box center [779, 150] width 90 height 20
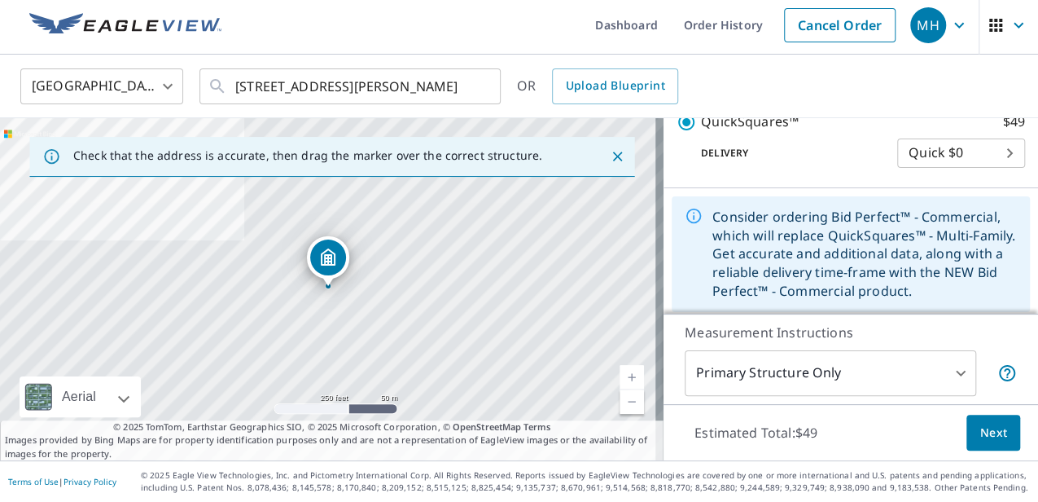
scroll to position [264, 0]
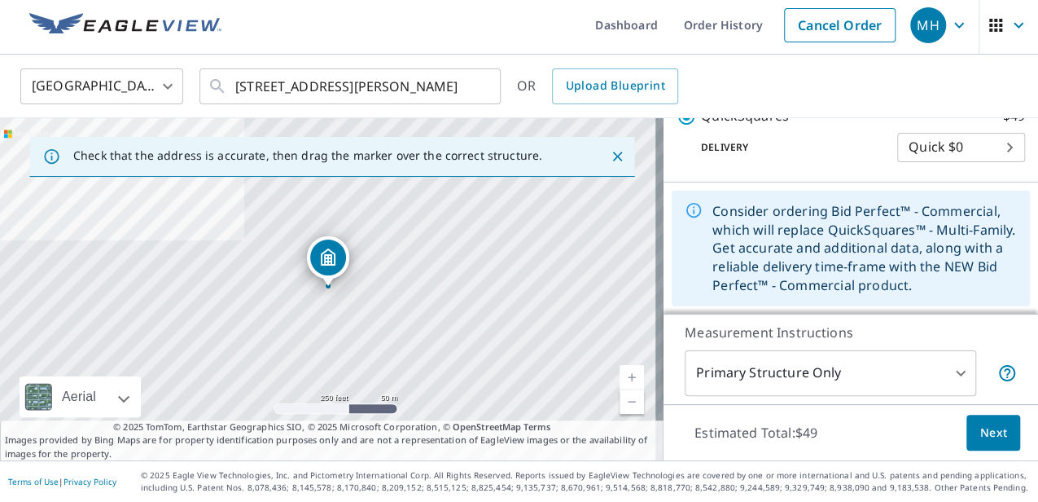
click at [801, 250] on div "Consider ordering Bid Perfect™ - Commercial, which will replace QuickSquares™ -…" at bounding box center [865, 248] width 305 height 106
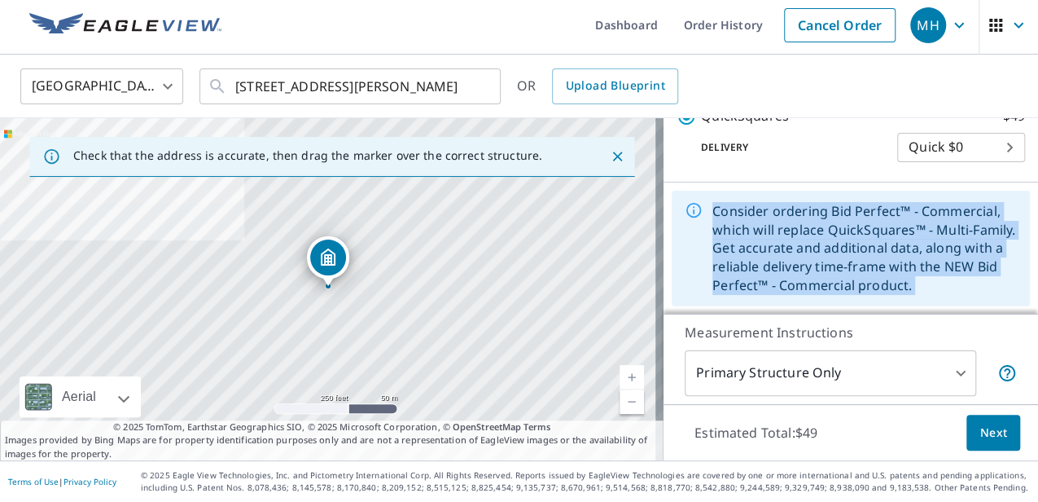
click at [801, 250] on div "Consider ordering Bid Perfect™ - Commercial, which will replace QuickSquares™ -…" at bounding box center [865, 248] width 305 height 106
drag, startPoint x: 801, startPoint y: 250, endPoint x: 855, endPoint y: 266, distance: 56.9
drag, startPoint x: 855, startPoint y: 266, endPoint x: 829, endPoint y: 244, distance: 34.1
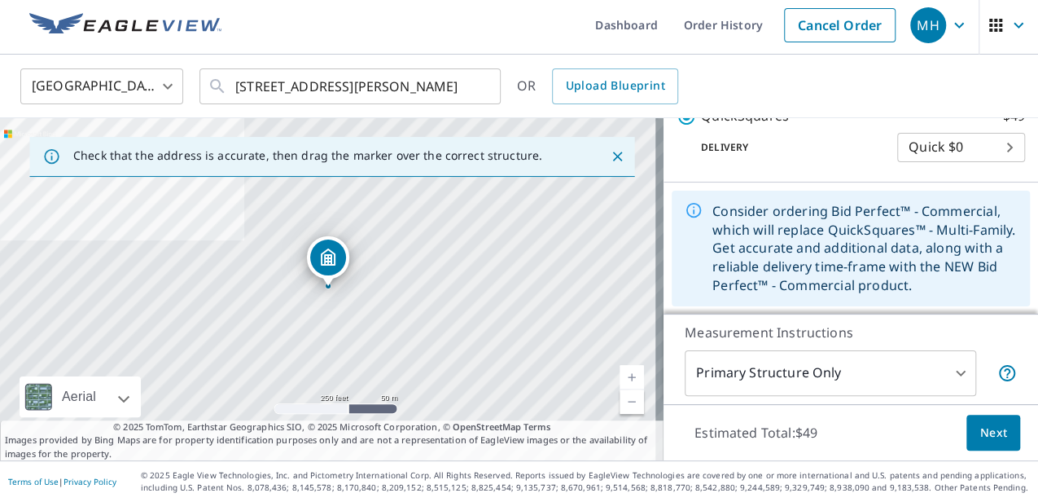
drag, startPoint x: 829, startPoint y: 244, endPoint x: 823, endPoint y: 158, distance: 86.5
click at [823, 158] on div "Delivery Quick $0 45 ​" at bounding box center [851, 144] width 349 height 36
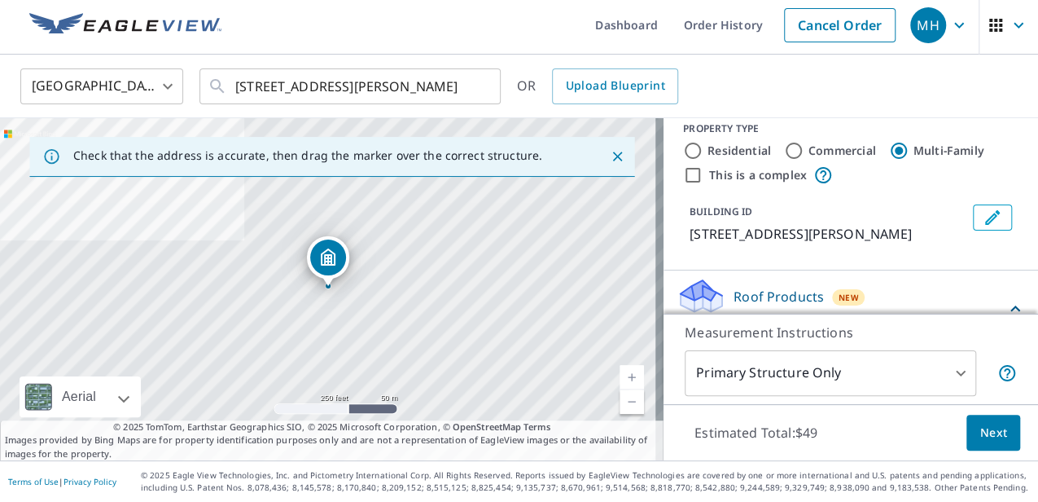
scroll to position [0, 0]
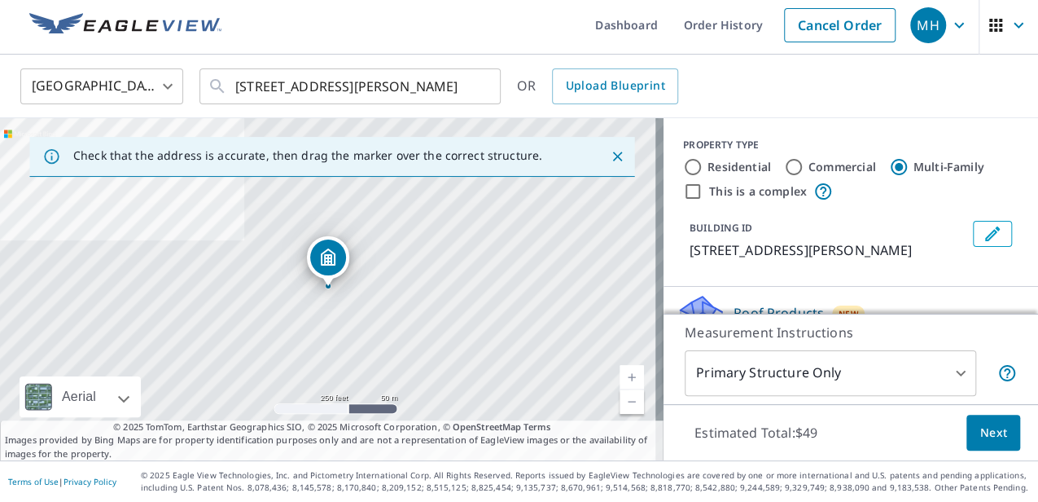
click at [1009, 29] on icon "button" at bounding box center [1019, 25] width 20 height 20
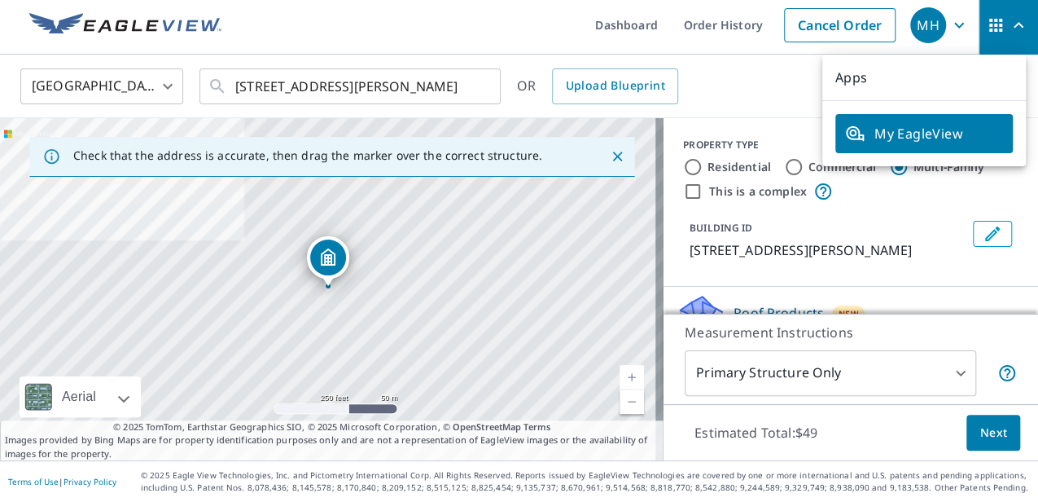
click at [1006, 35] on span "button" at bounding box center [1009, 25] width 46 height 39
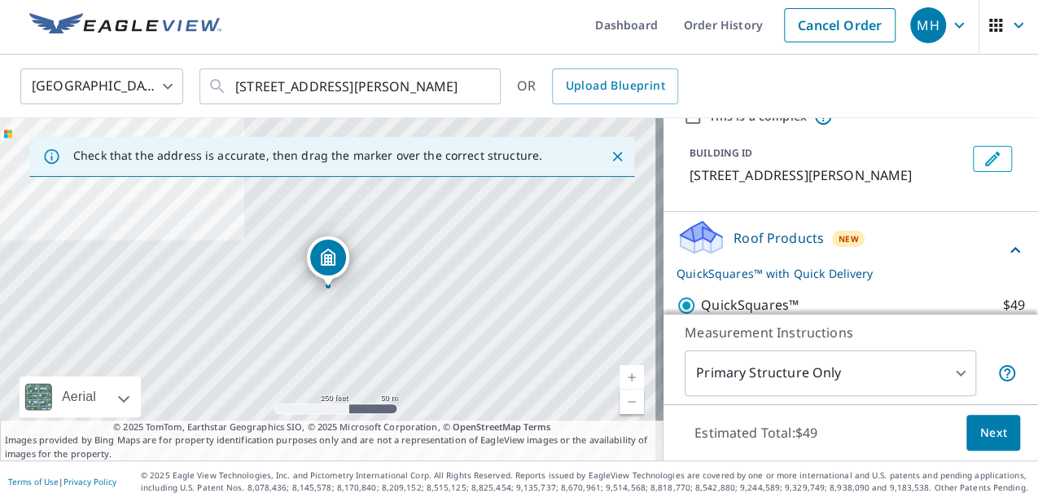
scroll to position [264, 0]
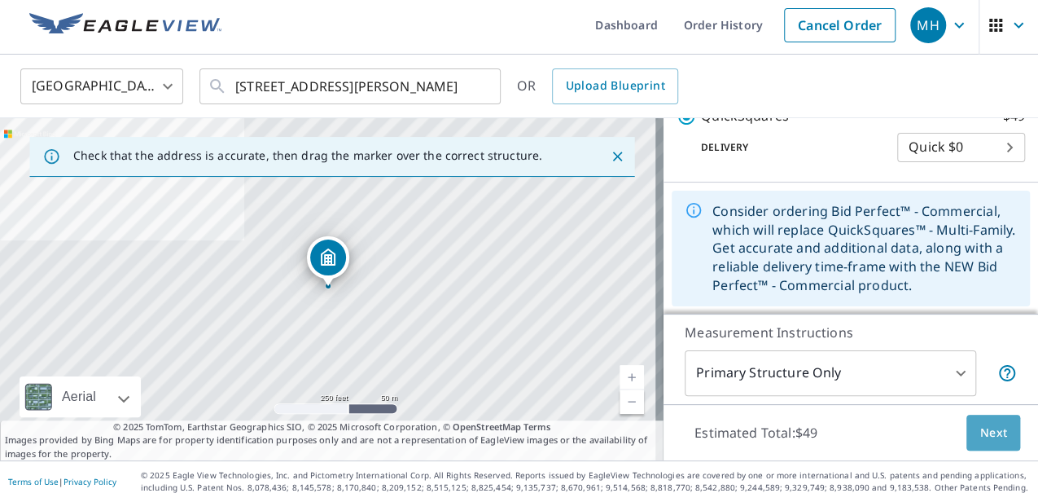
click at [985, 438] on span "Next" at bounding box center [994, 433] width 28 height 20
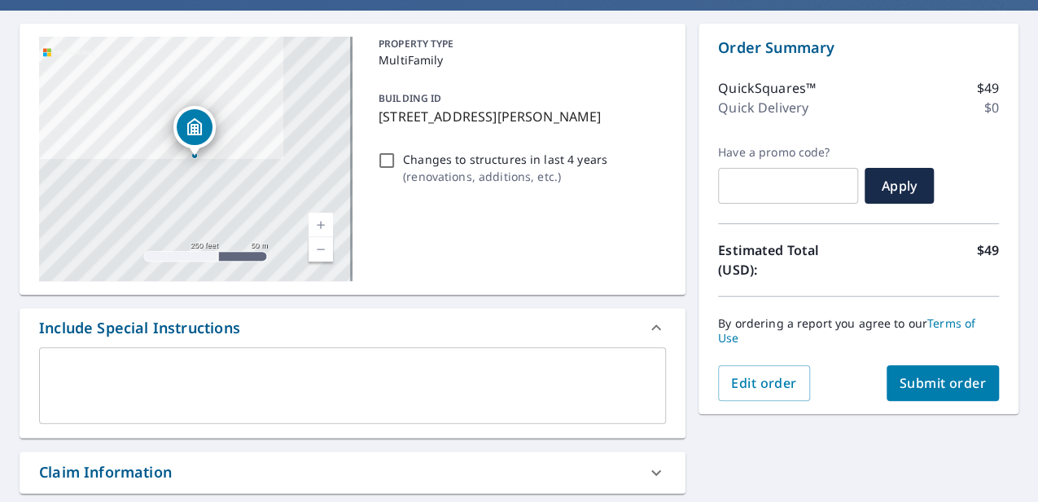
scroll to position [168, 0]
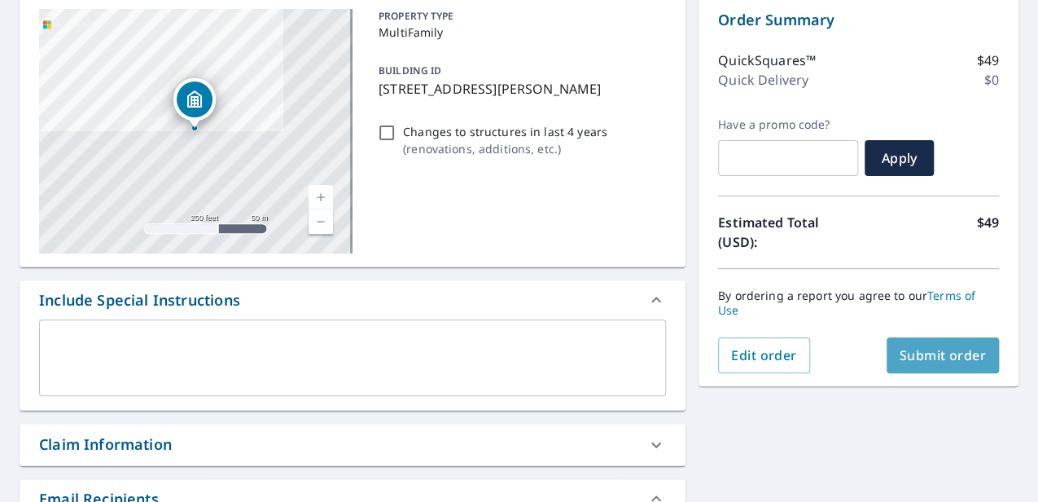
click at [928, 356] on span "Submit order" at bounding box center [943, 355] width 87 height 18
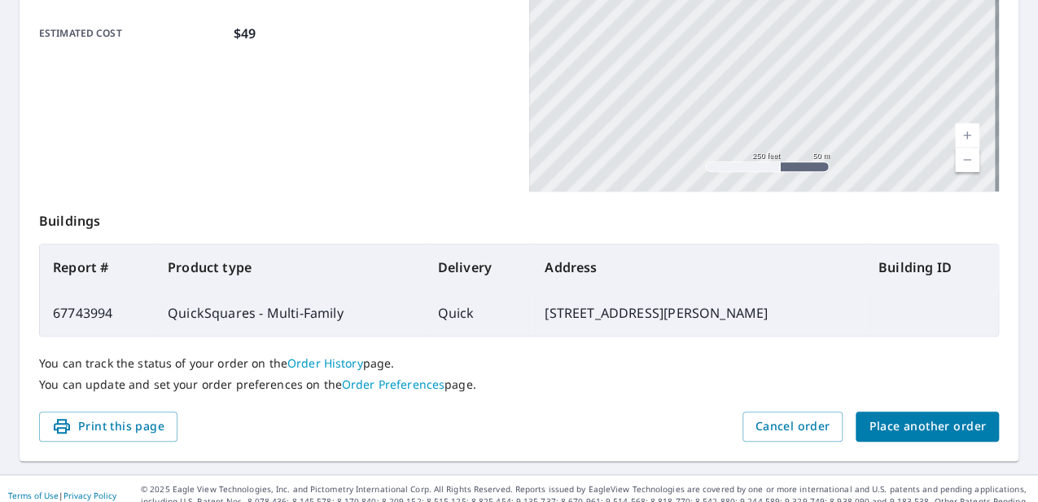
scroll to position [455, 0]
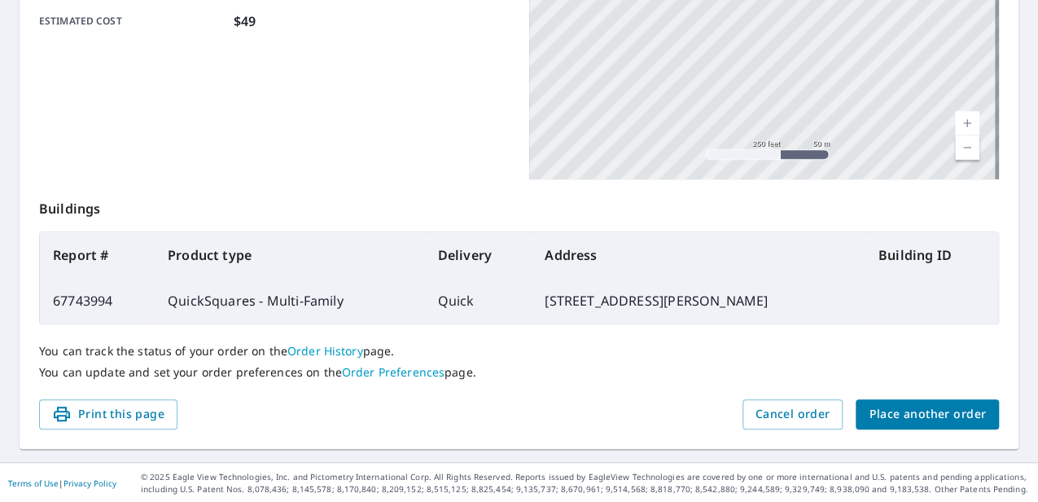
click at [888, 414] on span "Place another order" at bounding box center [927, 414] width 117 height 20
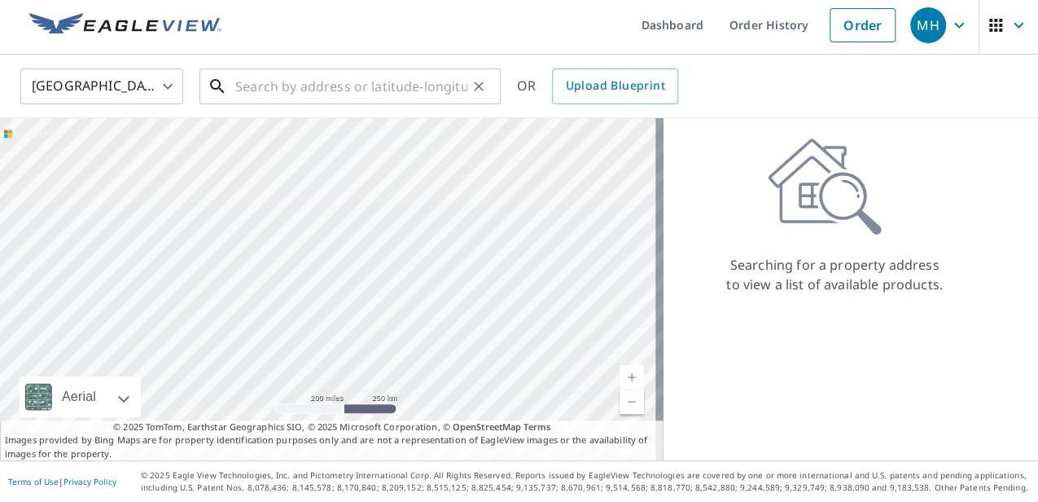
click at [345, 86] on input "text" at bounding box center [351, 87] width 232 height 46
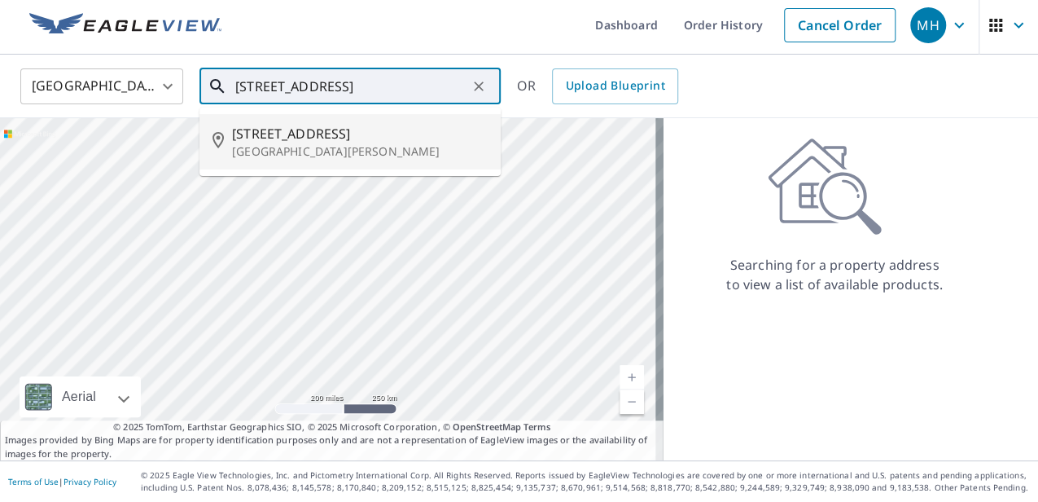
click at [281, 130] on span "[STREET_ADDRESS]" at bounding box center [360, 134] width 256 height 20
type input "[STREET_ADDRESS][PERSON_NAME]"
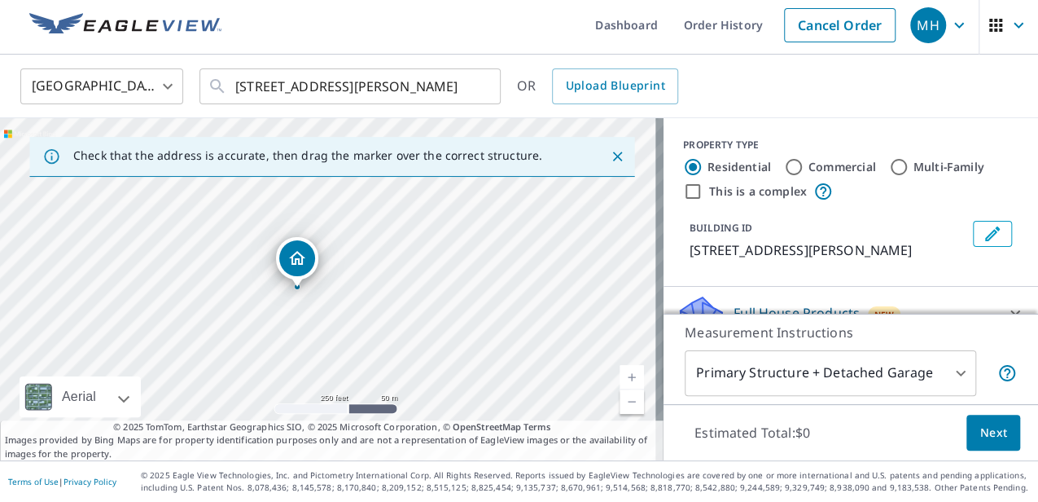
drag, startPoint x: 329, startPoint y: 264, endPoint x: 298, endPoint y: 265, distance: 31.0
click at [889, 168] on input "Multi-Family" at bounding box center [899, 167] width 20 height 20
radio input "true"
type input "2"
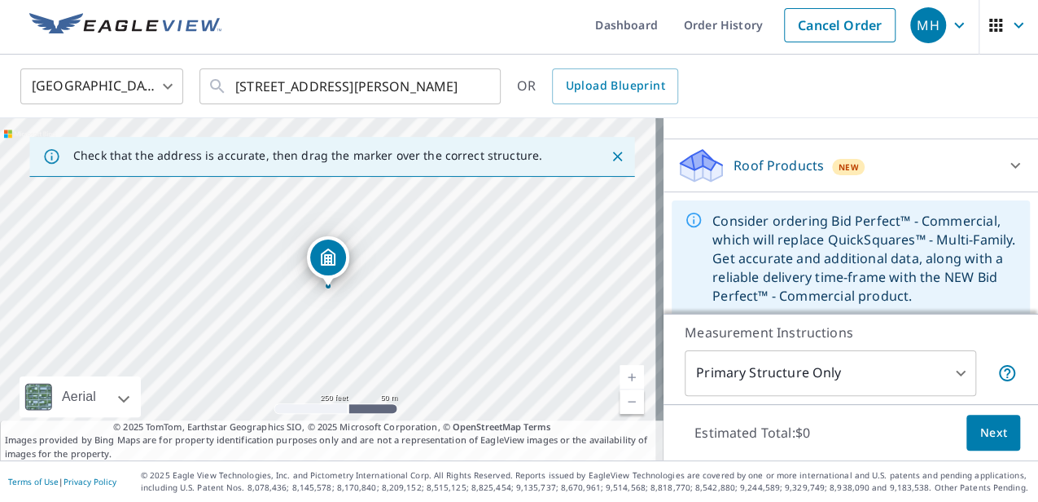
scroll to position [157, 0]
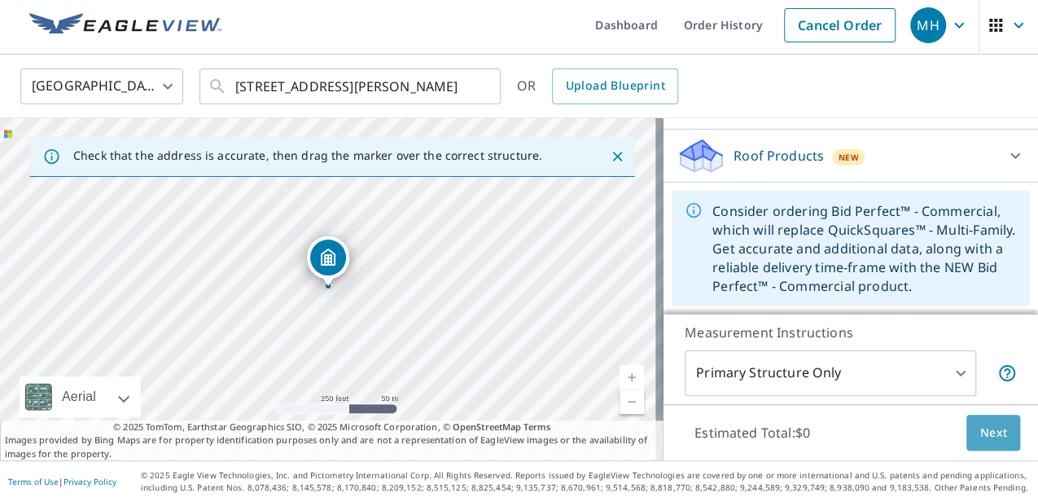
click at [985, 434] on span "Next" at bounding box center [994, 433] width 28 height 20
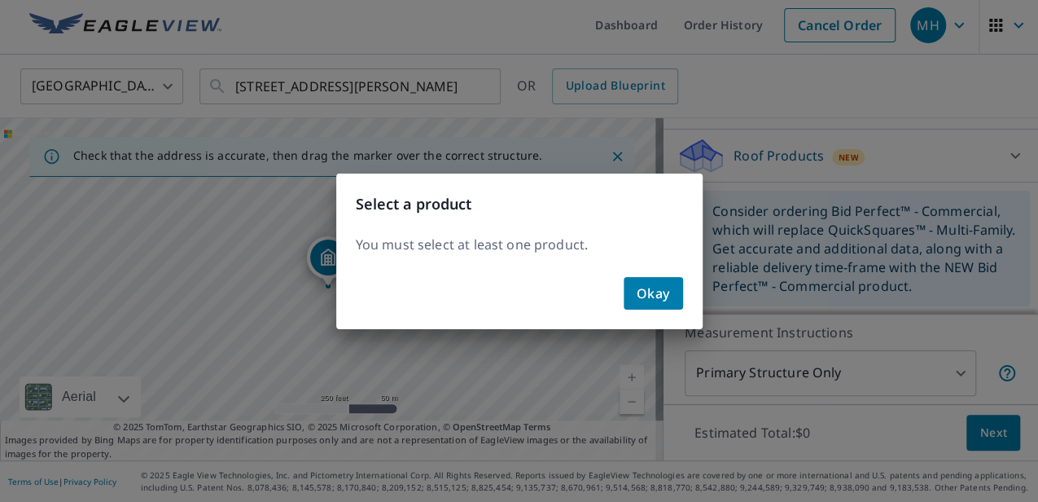
click at [670, 303] on button "Okay" at bounding box center [653, 293] width 59 height 33
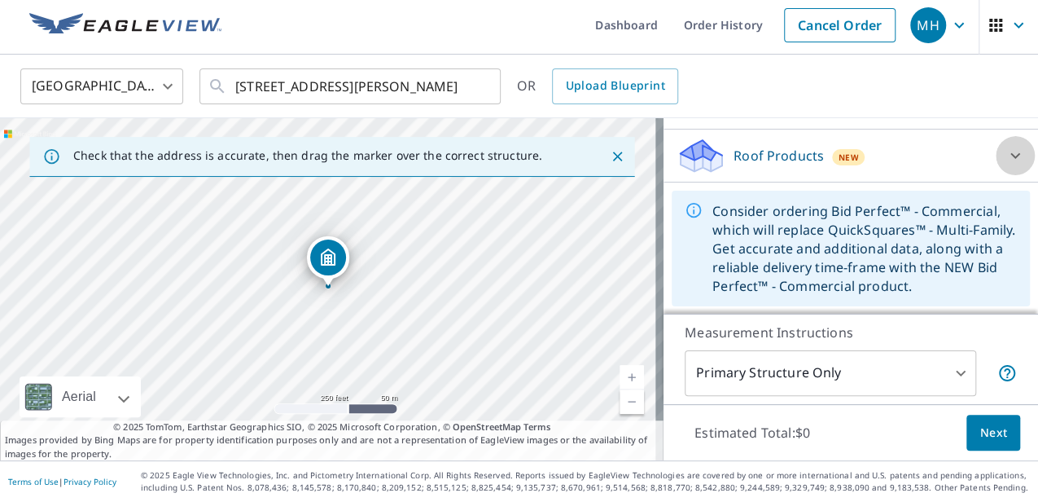
click at [1011, 156] on icon at bounding box center [1016, 156] width 10 height 6
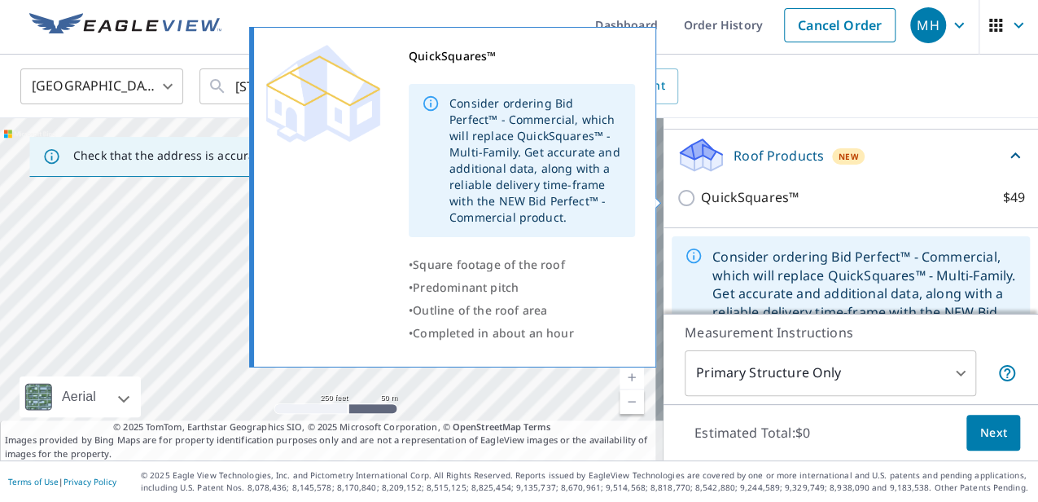
click at [679, 194] on input "QuickSquares™ $49" at bounding box center [689, 198] width 24 height 20
checkbox input "true"
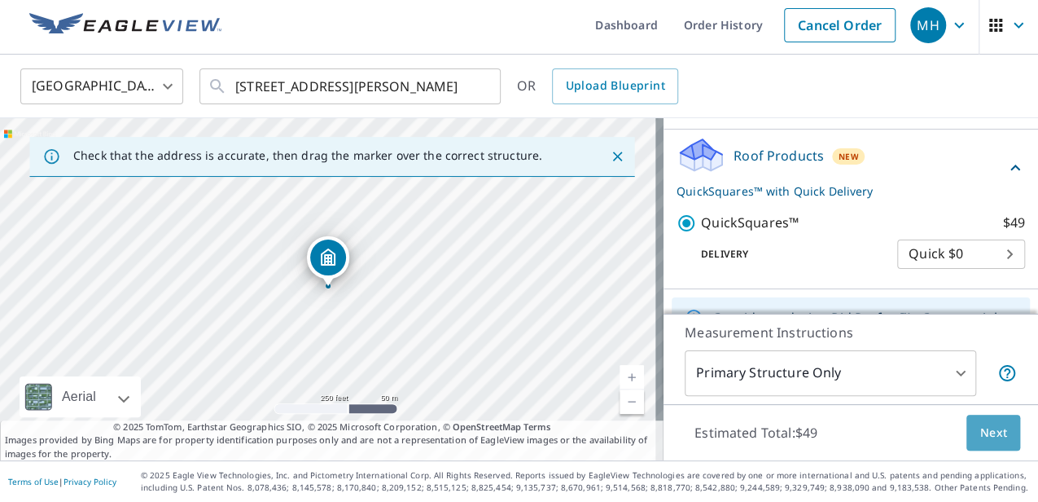
click at [982, 430] on span "Next" at bounding box center [994, 433] width 28 height 20
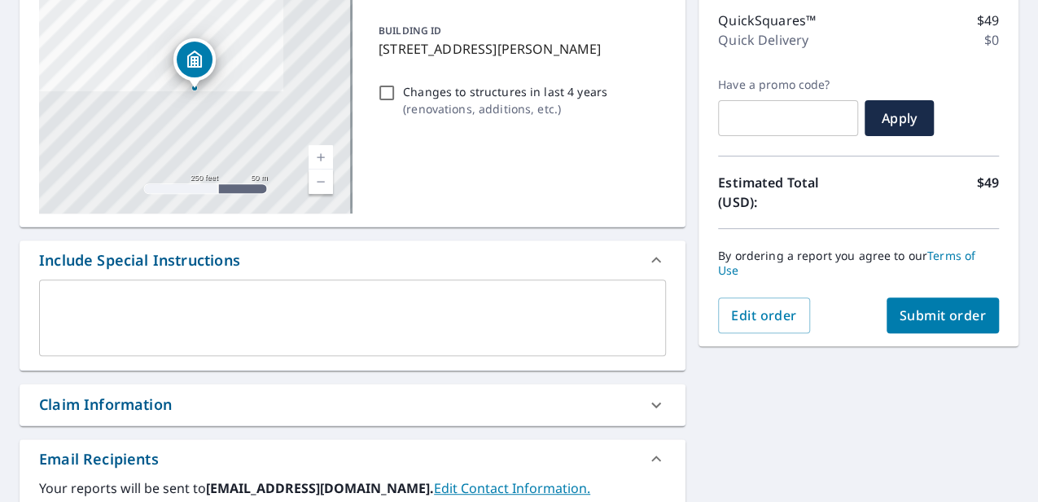
scroll to position [331, 0]
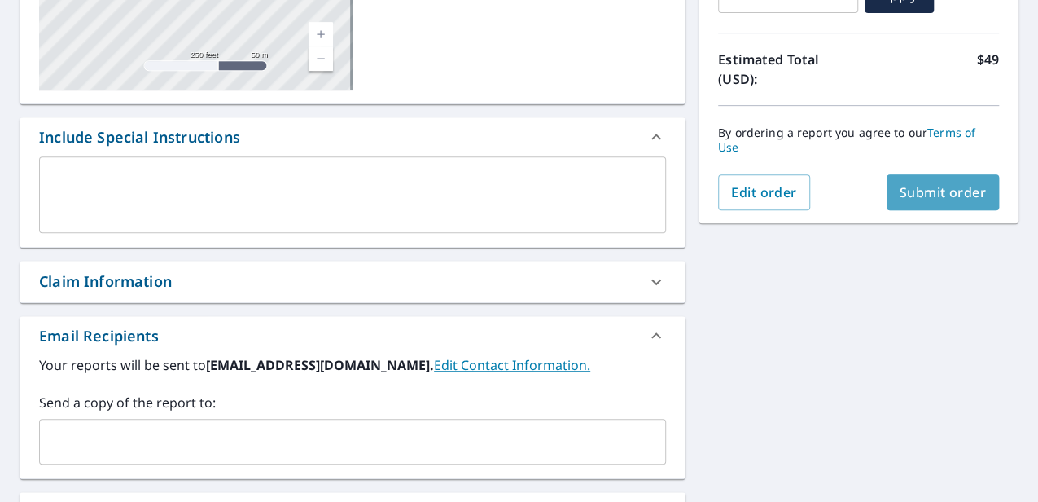
click at [924, 194] on span "Submit order" at bounding box center [943, 192] width 87 height 18
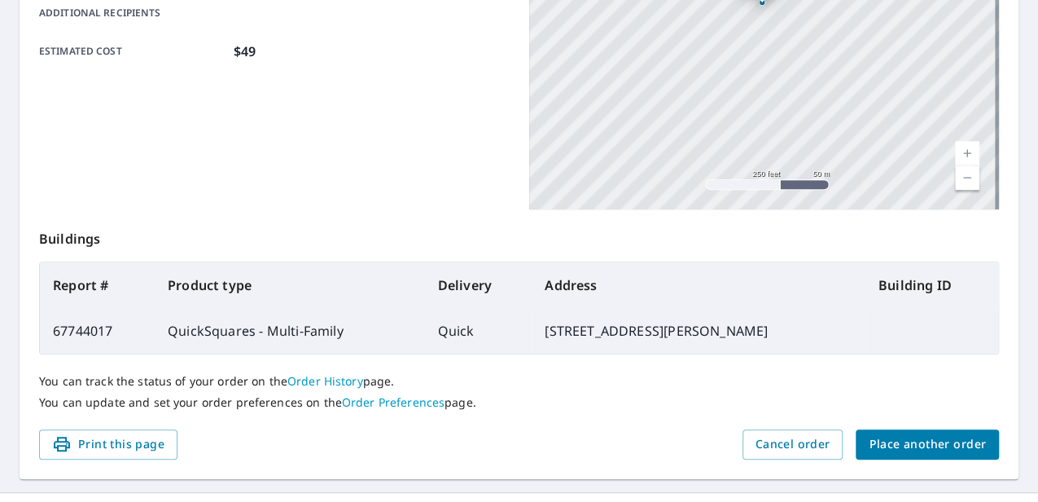
scroll to position [455, 0]
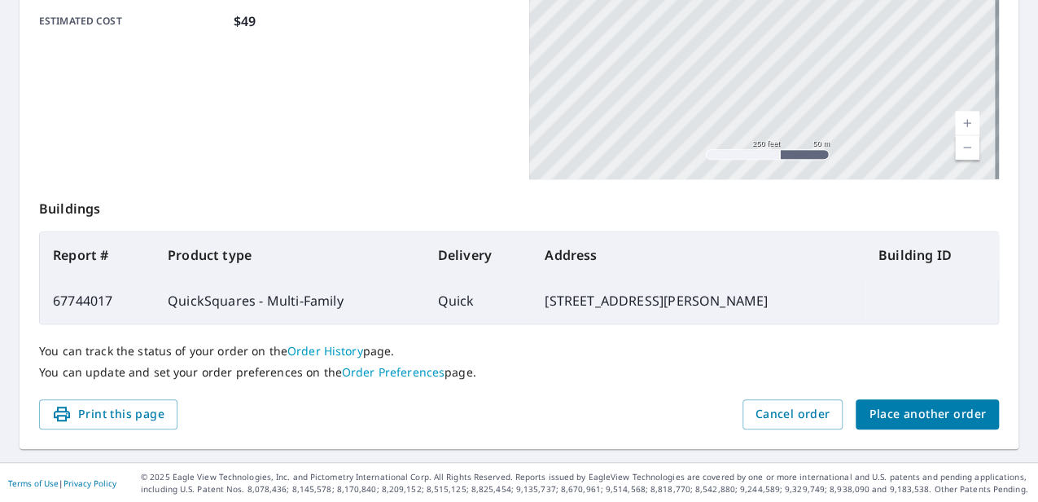
click at [875, 410] on span "Place another order" at bounding box center [927, 414] width 117 height 20
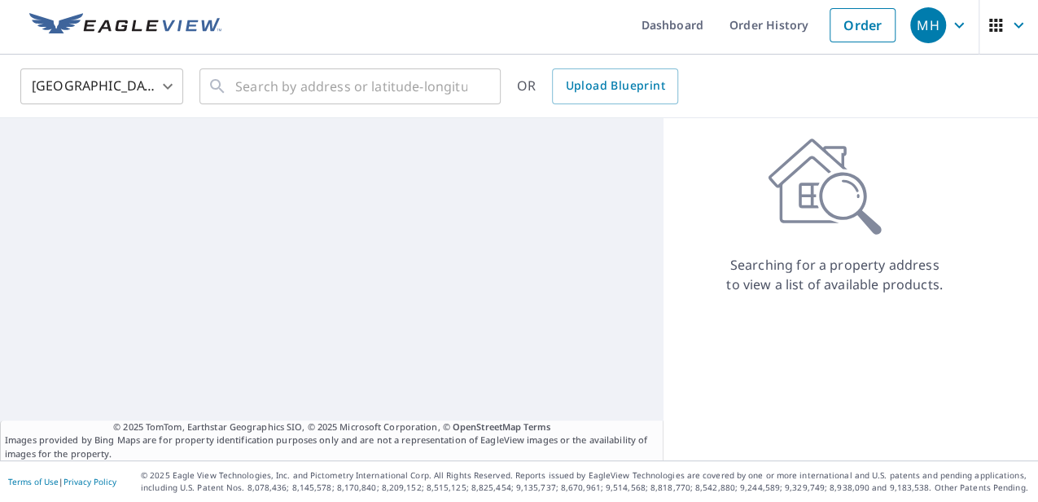
scroll to position [5, 0]
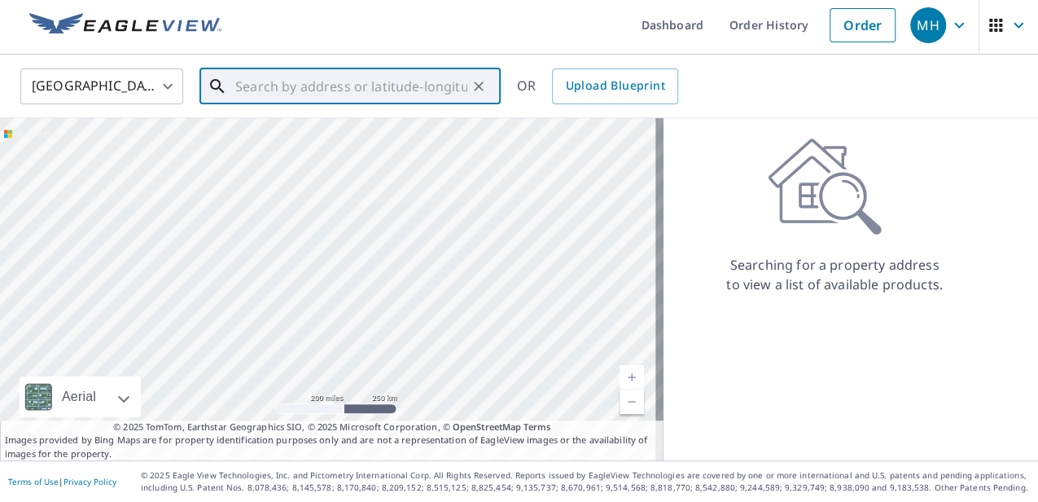
click at [265, 86] on input "text" at bounding box center [351, 87] width 232 height 46
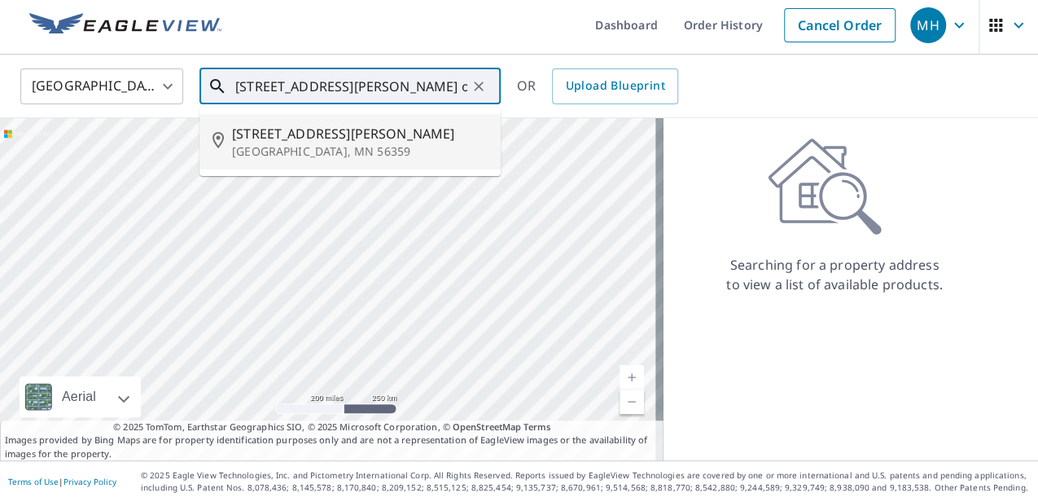
click at [257, 152] on p "[GEOGRAPHIC_DATA], MN 56359" at bounding box center [360, 151] width 256 height 16
type input "[STREET_ADDRESS][PERSON_NAME]"
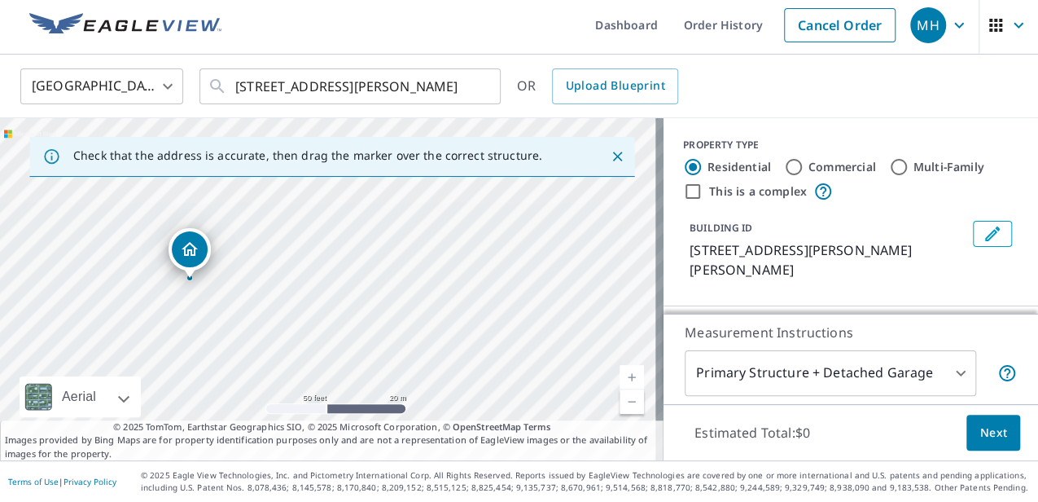
drag, startPoint x: 221, startPoint y: 255, endPoint x: 186, endPoint y: 248, distance: 35.6
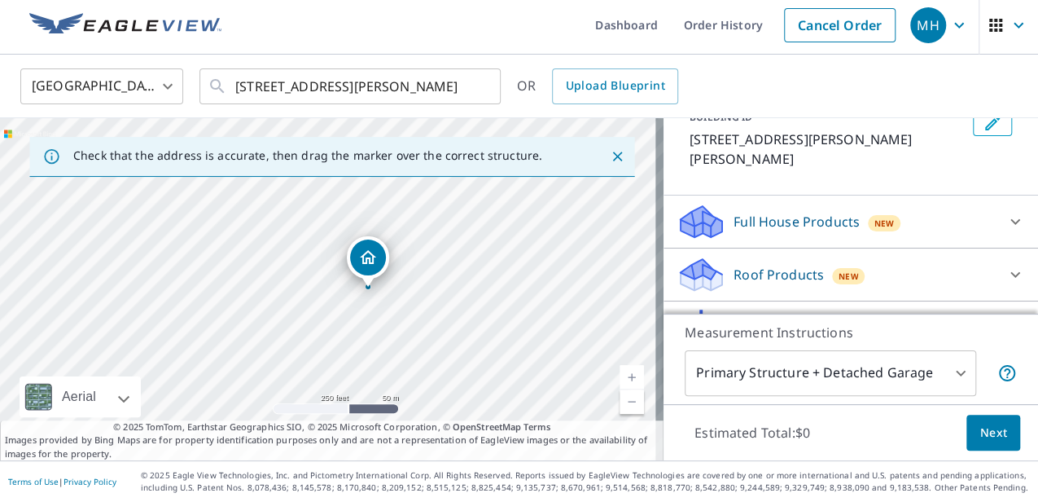
scroll to position [183, 0]
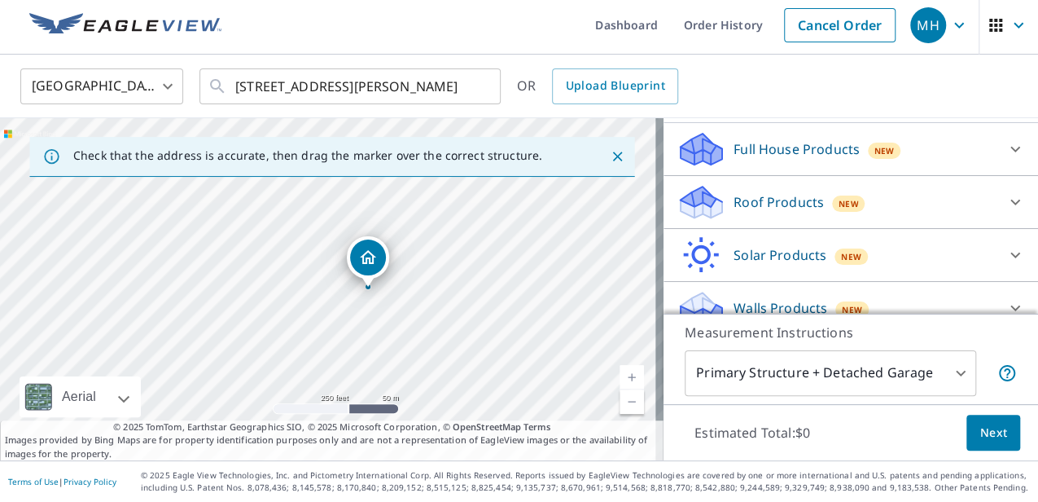
click at [1006, 298] on icon at bounding box center [1016, 308] width 20 height 20
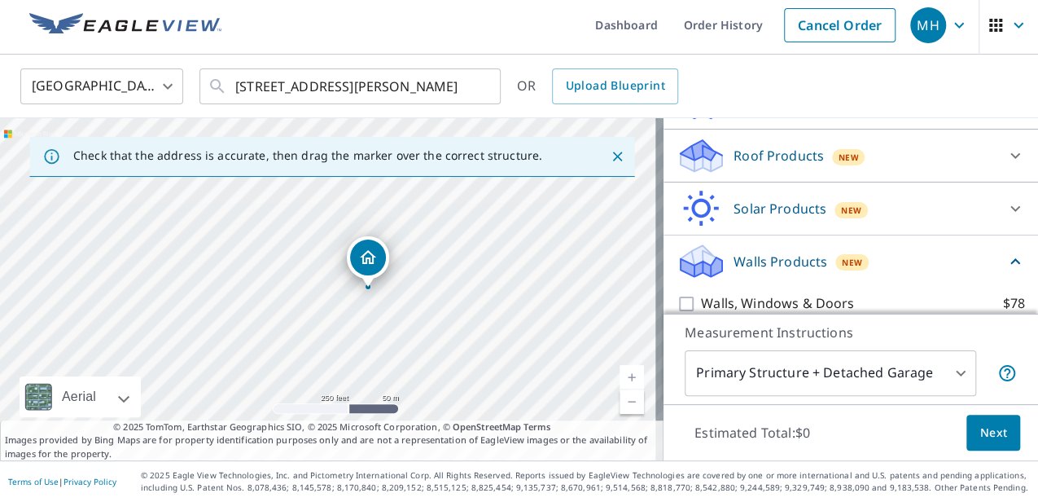
scroll to position [275, 0]
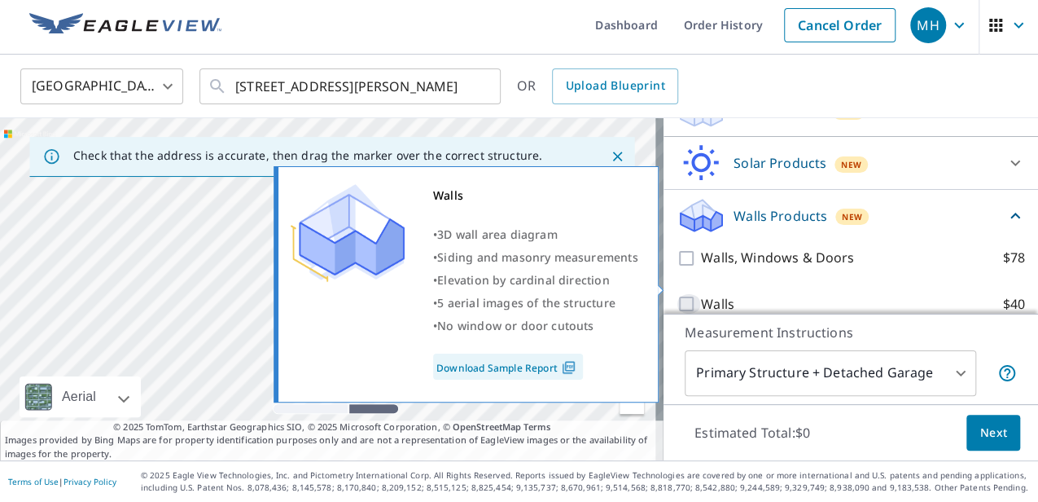
click at [677, 294] on input "Walls $40" at bounding box center [689, 304] width 24 height 20
checkbox input "true"
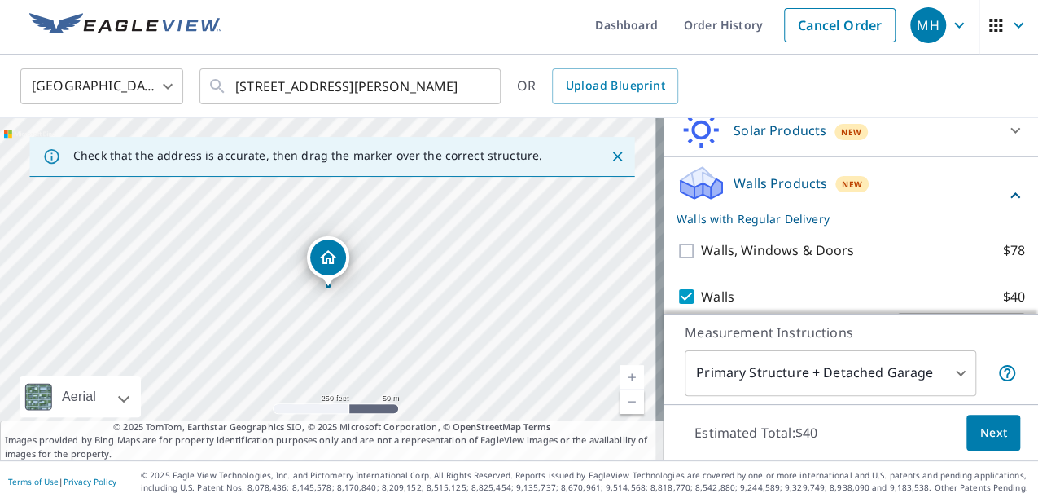
scroll to position [336, 0]
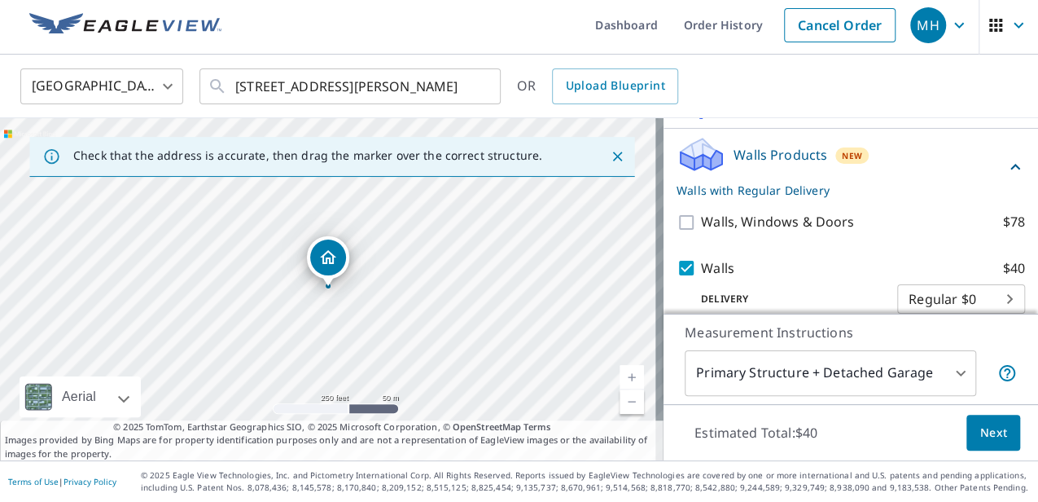
click at [983, 433] on span "Next" at bounding box center [994, 433] width 28 height 20
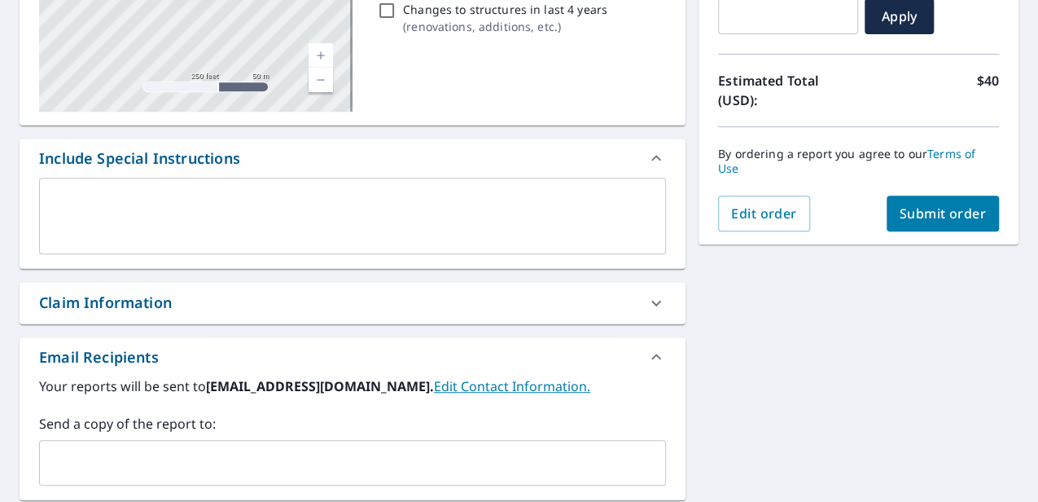
scroll to position [331, 0]
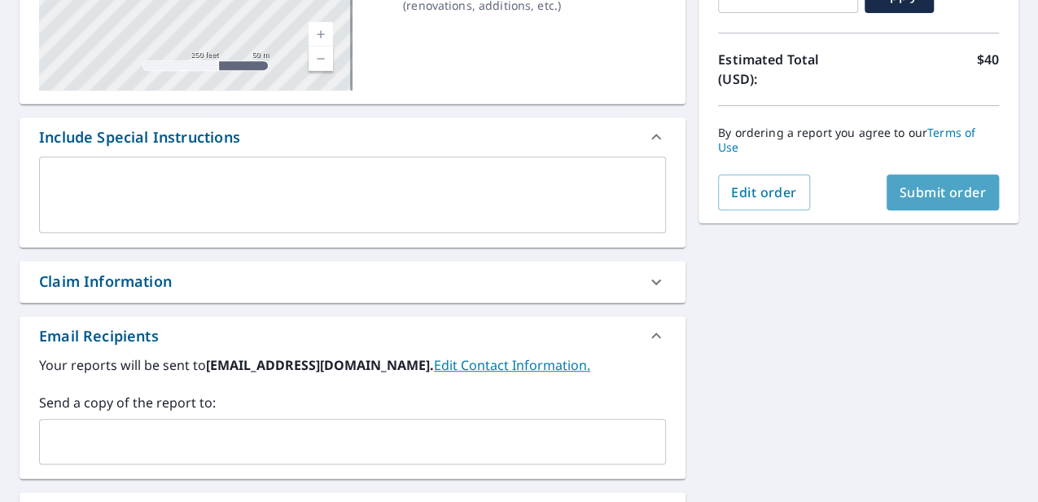
click at [937, 199] on span "Submit order" at bounding box center [943, 192] width 87 height 18
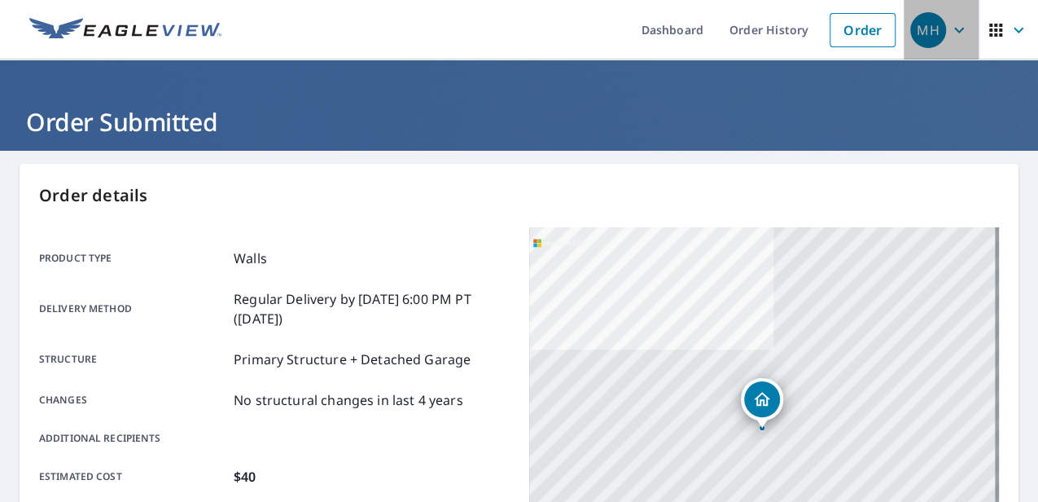
click at [952, 33] on icon "button" at bounding box center [960, 30] width 20 height 20
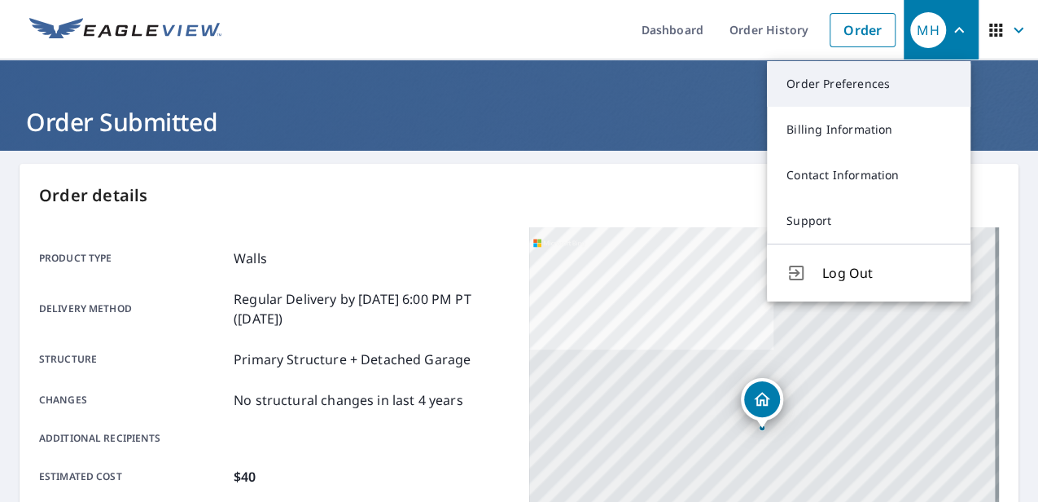
click at [866, 89] on link "Order Preferences" at bounding box center [869, 84] width 204 height 46
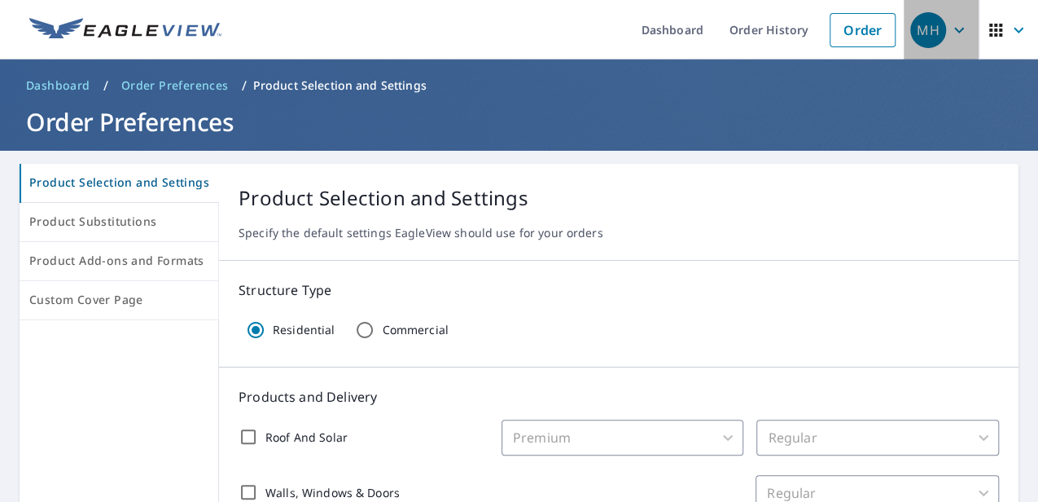
click at [951, 33] on icon "button" at bounding box center [960, 30] width 20 height 20
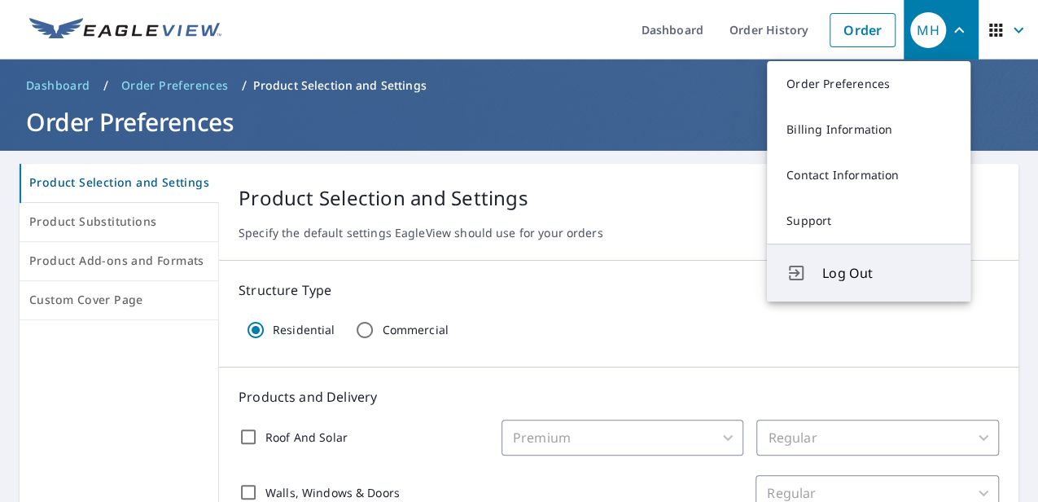
click at [844, 271] on span "Log Out" at bounding box center [886, 273] width 129 height 20
